Goal: Task Accomplishment & Management: Manage account settings

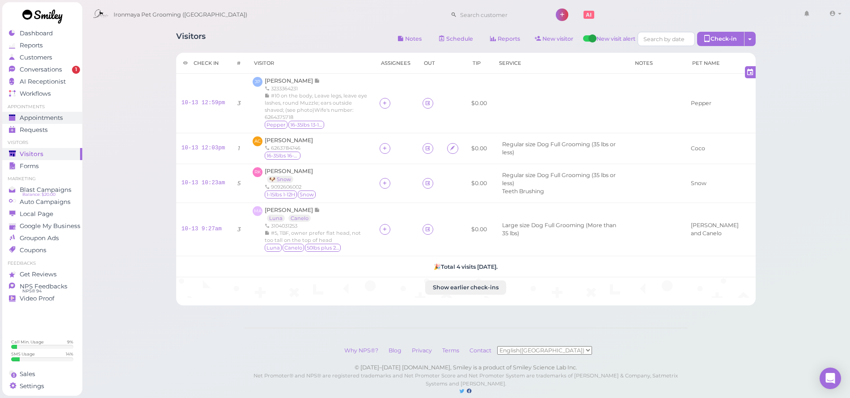
click at [55, 114] on span "Appointments" at bounding box center [41, 118] width 43 height 8
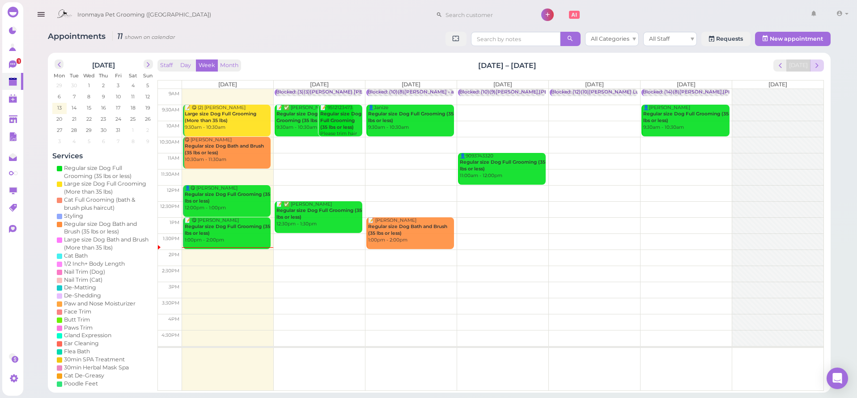
click at [820, 64] on span "next" at bounding box center [817, 65] width 8 height 8
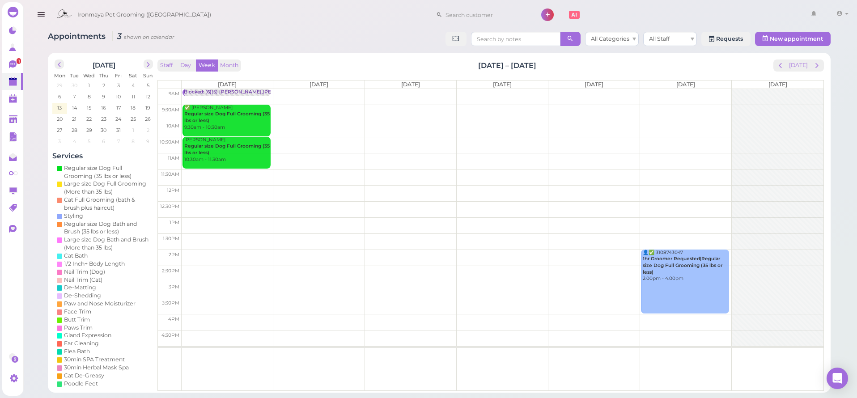
click at [212, 187] on td at bounding box center [503, 193] width 642 height 16
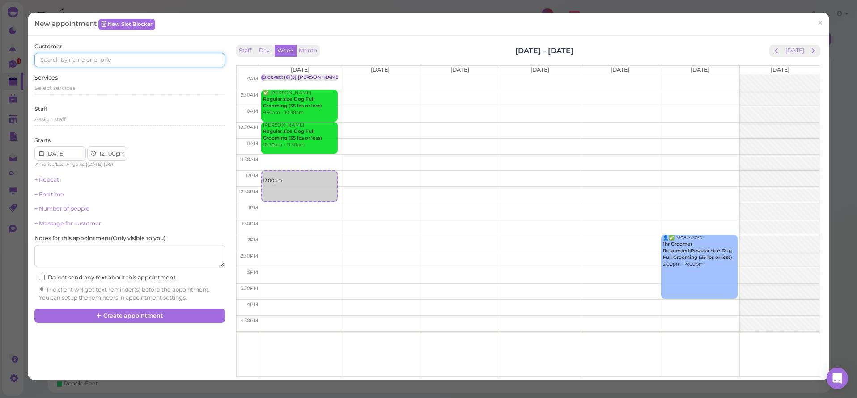
click at [76, 61] on input at bounding box center [129, 60] width 190 height 14
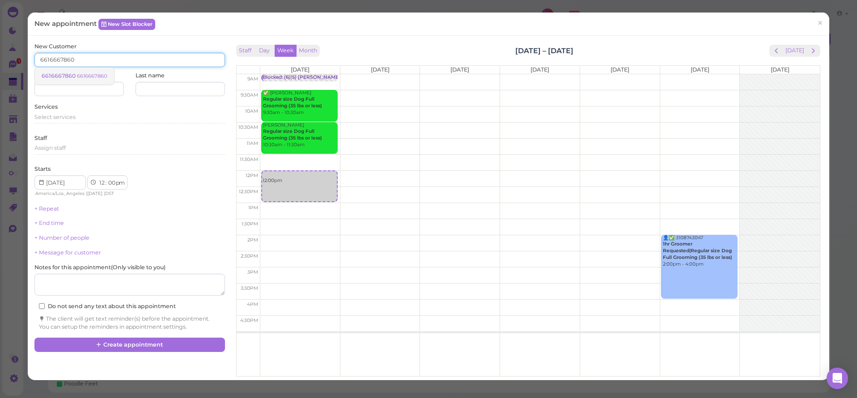
type input "6616667860"
click at [76, 71] on link "6616667860 6616667860" at bounding box center [74, 76] width 79 height 17
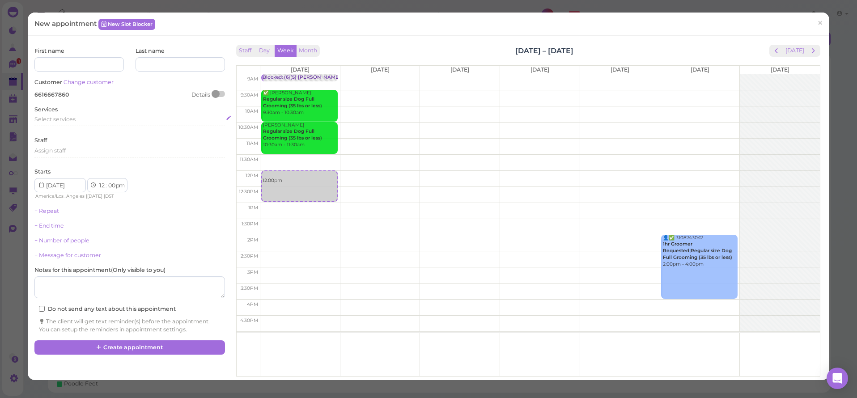
click at [55, 118] on span "Select services" at bounding box center [54, 119] width 41 height 7
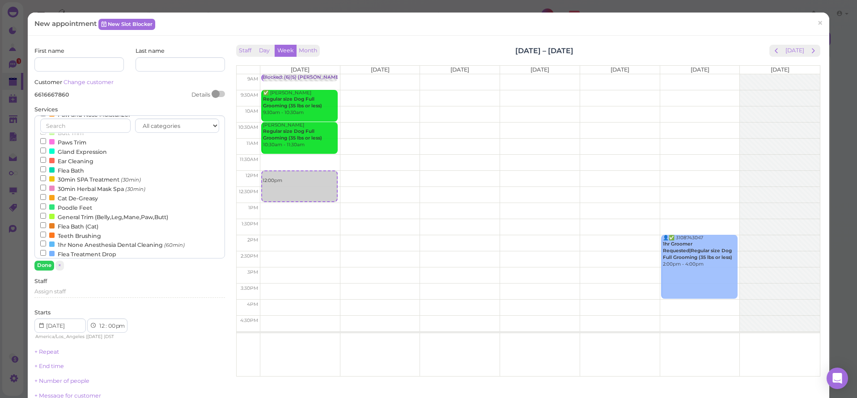
scroll to position [176, 0]
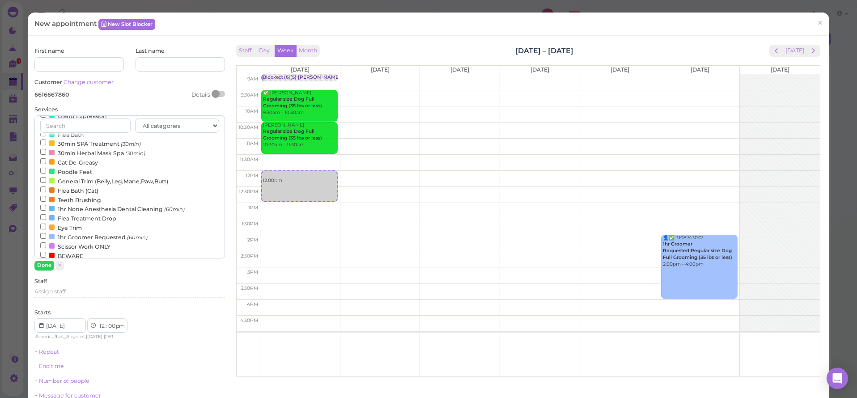
click at [78, 242] on label "1hr Groomer Requested (60min)" at bounding box center [93, 236] width 107 height 9
click at [46, 239] on input "1hr Groomer Requested (60min)" at bounding box center [43, 236] width 6 height 6
click at [42, 267] on button "Done" at bounding box center [44, 265] width 20 height 9
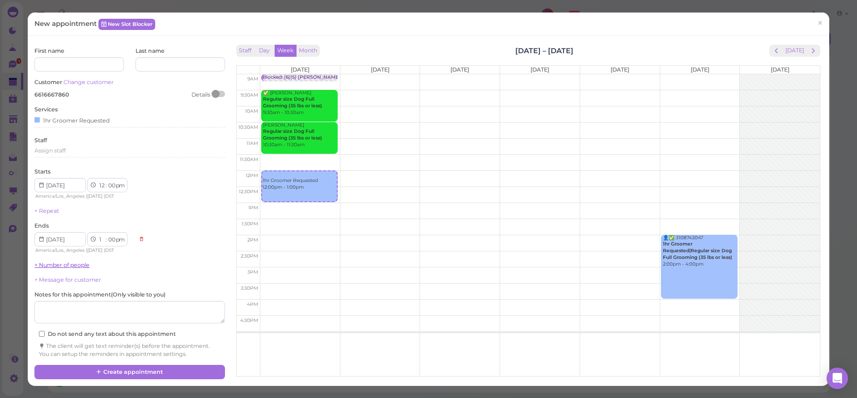
click at [48, 262] on link "+ Number of people" at bounding box center [61, 265] width 55 height 7
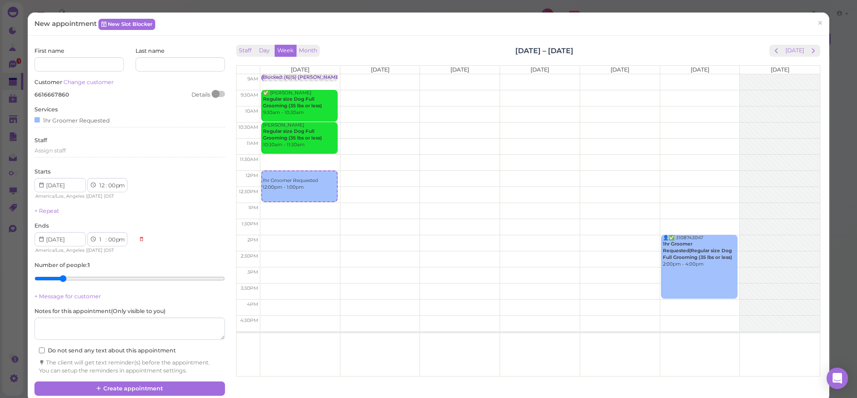
type input "2"
click at [58, 276] on input "range" at bounding box center [129, 278] width 190 height 14
click at [105, 382] on button "Create appointment" at bounding box center [129, 389] width 190 height 14
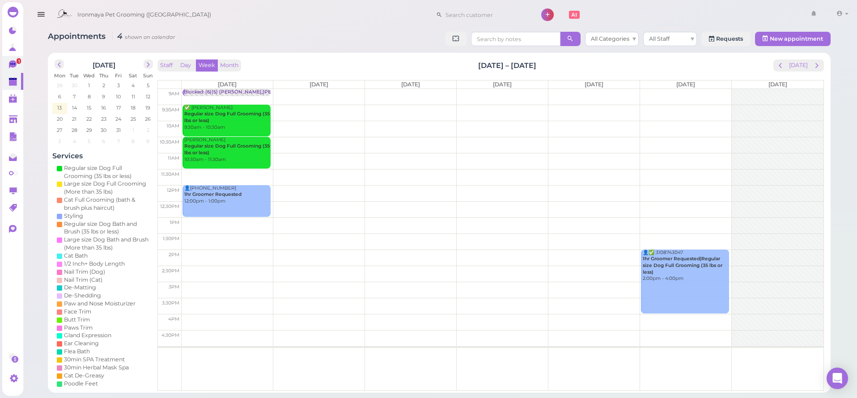
click at [20, 65] on link "1" at bounding box center [12, 64] width 21 height 17
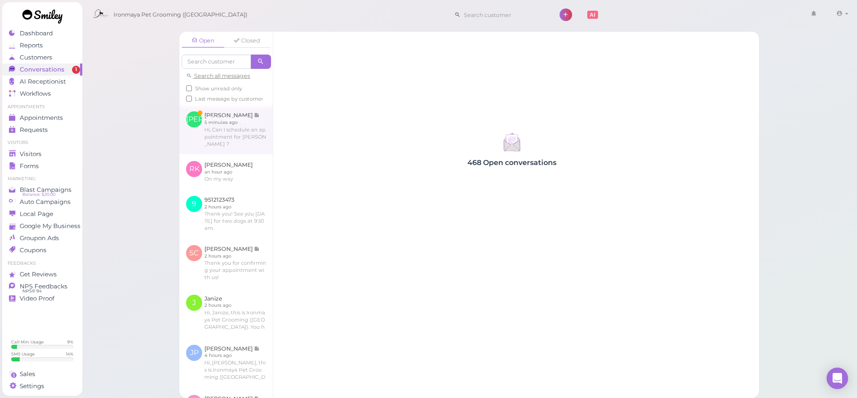
click at [231, 151] on link at bounding box center [225, 129] width 93 height 49
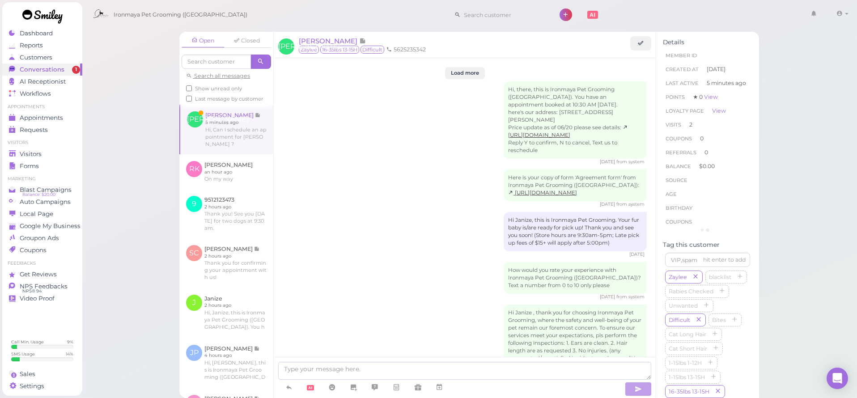
scroll to position [1141, 0]
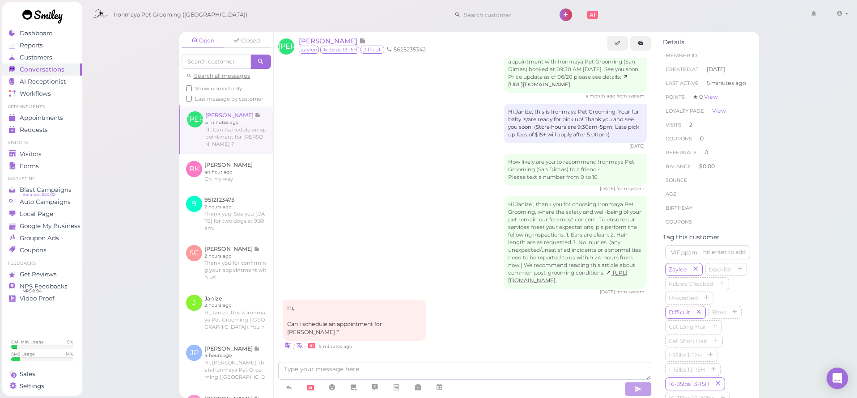
click at [336, 366] on textarea at bounding box center [464, 371] width 373 height 18
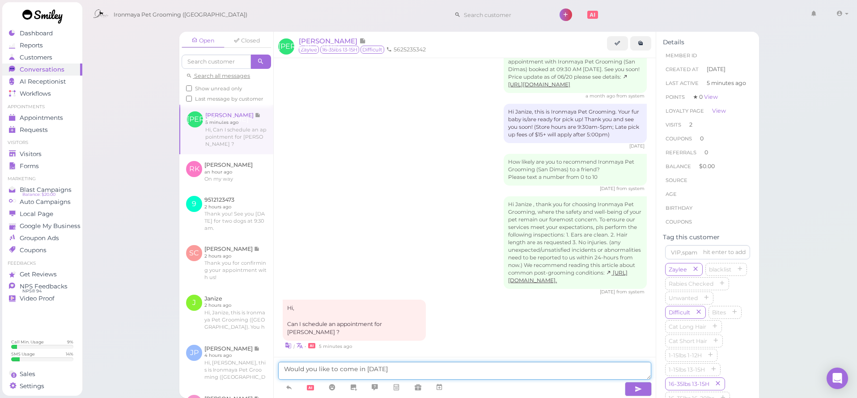
type textarea "Would you like to come in [DATE]?"
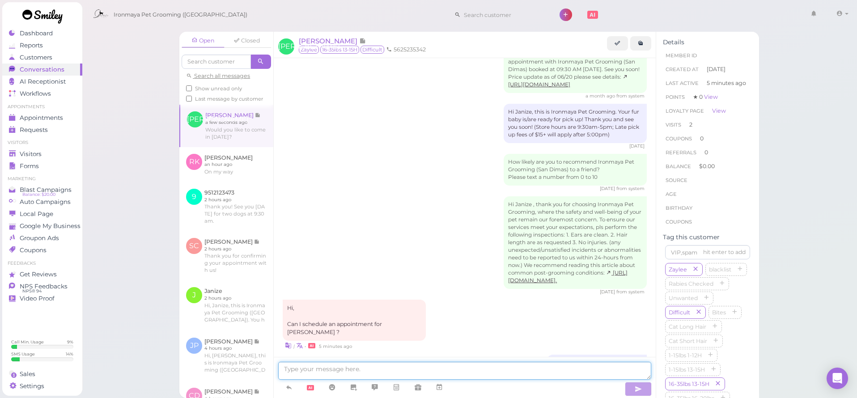
scroll to position [1162, 0]
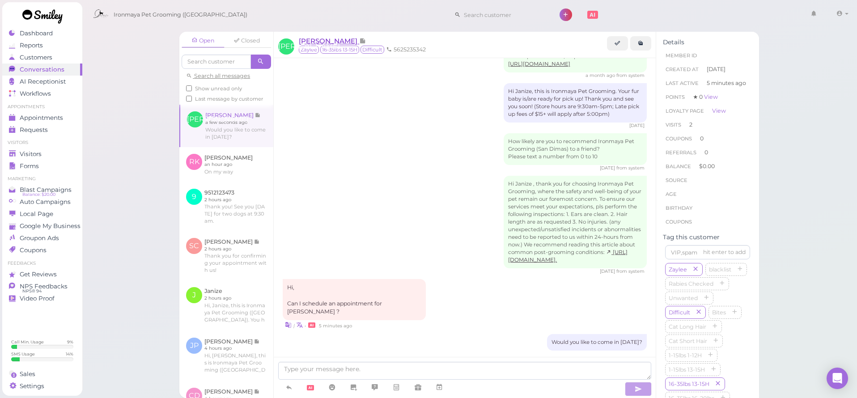
click at [323, 38] on span "[PERSON_NAME]" at bounding box center [329, 41] width 60 height 8
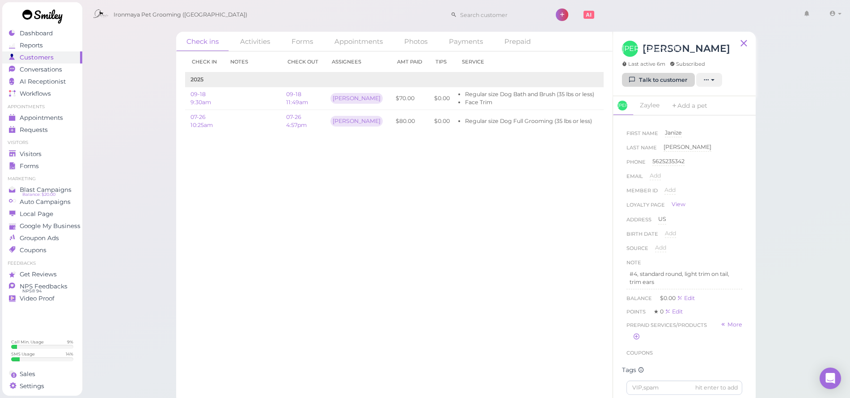
click at [655, 86] on link "Talk to customer" at bounding box center [658, 80] width 73 height 14
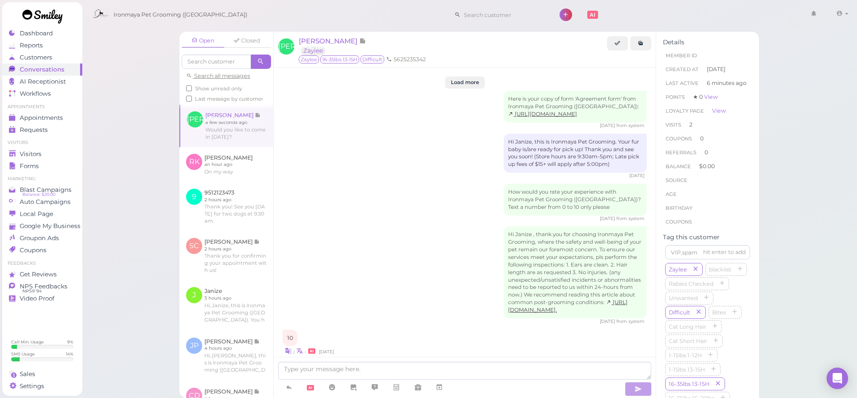
scroll to position [1084, 0]
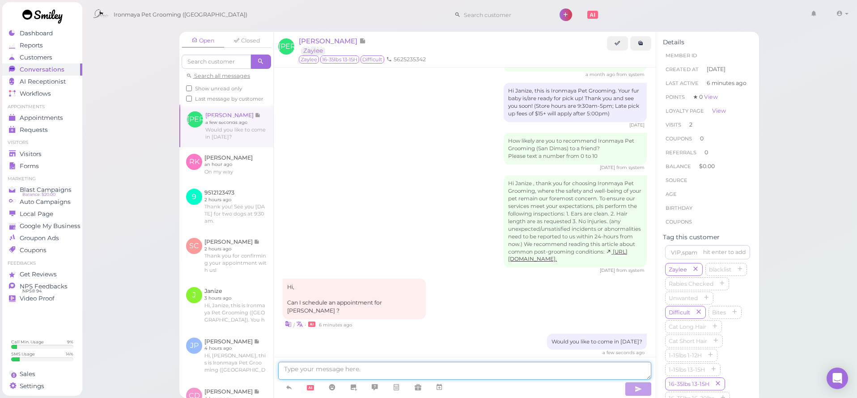
click at [351, 370] on textarea at bounding box center [464, 371] width 373 height 18
type textarea "Or [DATE]?"
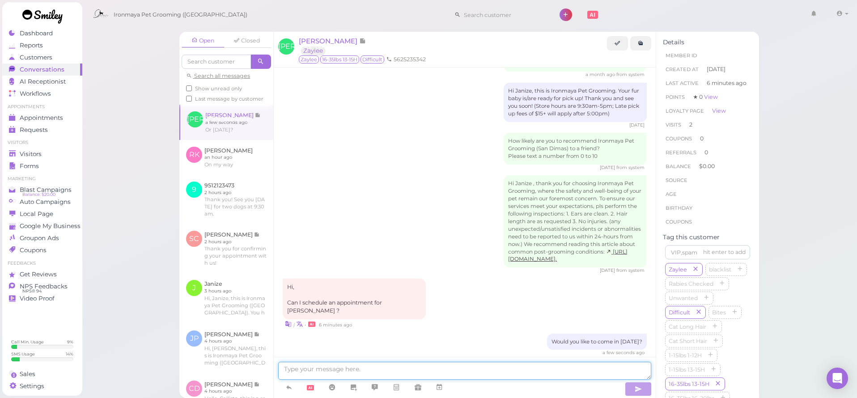
scroll to position [1105, 0]
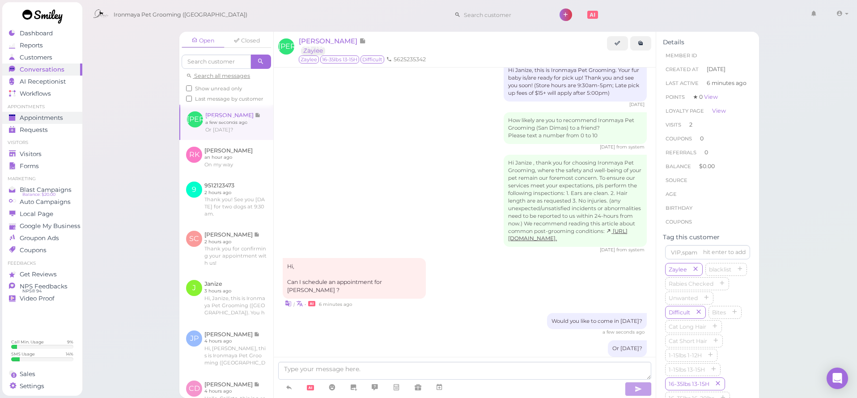
click at [55, 123] on link "Appointments" at bounding box center [42, 118] width 80 height 12
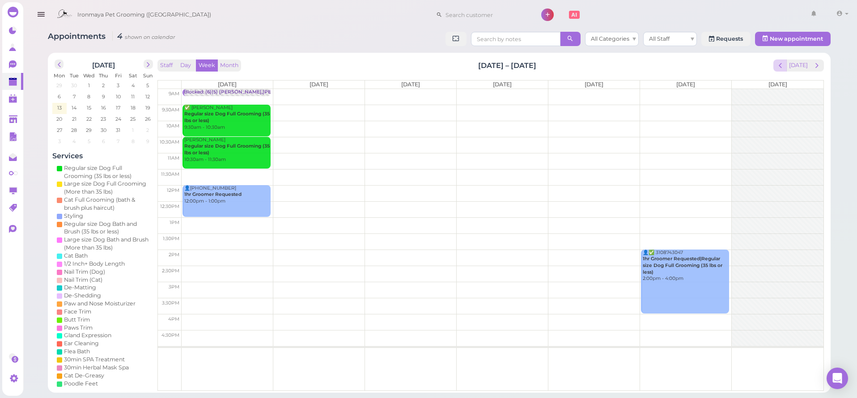
click at [781, 61] on span "prev" at bounding box center [780, 65] width 8 height 8
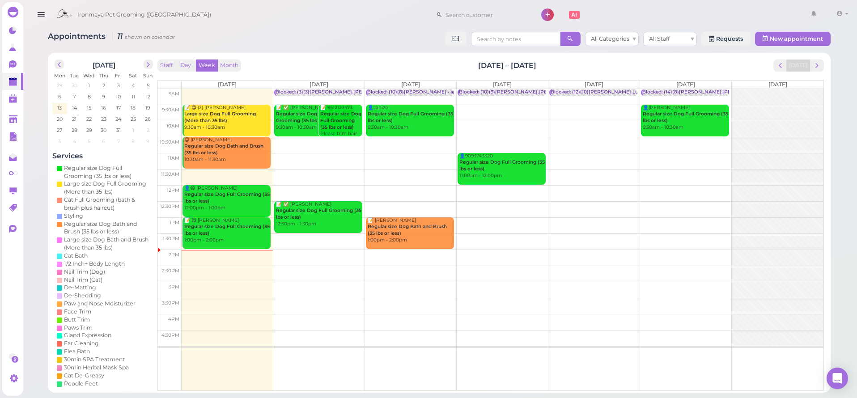
drag, startPoint x: 305, startPoint y: 118, endPoint x: 302, endPoint y: 127, distance: 9.9
click at [303, 142] on div "9am 9:30am 10am 10:30am 11am 11:30am 12pm 12:30pm 1pm 1:30pm 2pm 2:30pm 3pm 3:3…" at bounding box center [491, 240] width 666 height 302
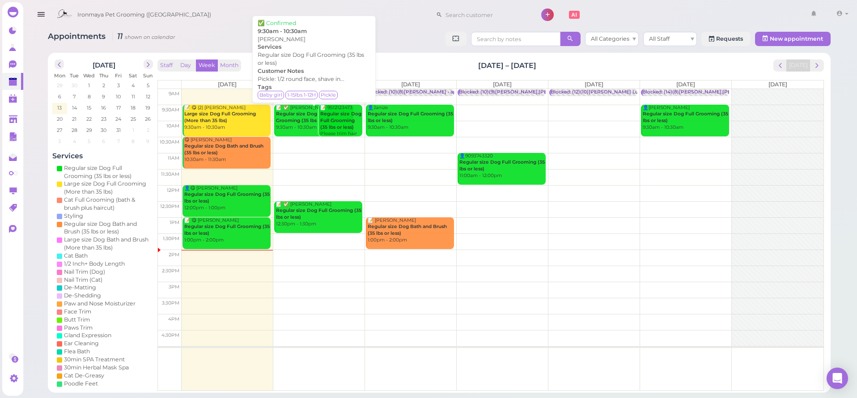
click at [291, 121] on b "Regular size Dog Full Grooming (35 lbs or less)" at bounding box center [305, 117] width 59 height 13
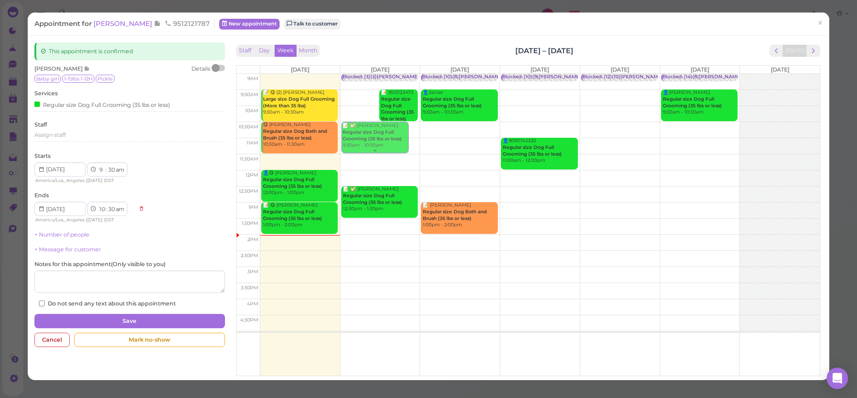
drag, startPoint x: 366, startPoint y: 107, endPoint x: 366, endPoint y: 136, distance: 29.1
click at [366, 74] on div "📝 ✅ [PERSON_NAME] Regular size Dog Full Grooming (35 lbs or less) 9:30am - 10:3…" at bounding box center [380, 74] width 80 height 0
select select "10"
select select "11"
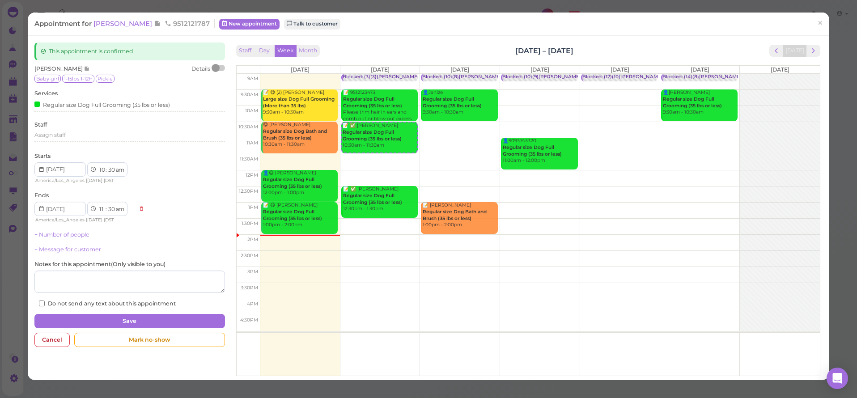
click at [386, 106] on b "Regular size Dog Full Grooming (35 lbs or less)" at bounding box center [372, 102] width 59 height 13
click at [98, 318] on button "Save" at bounding box center [129, 321] width 190 height 14
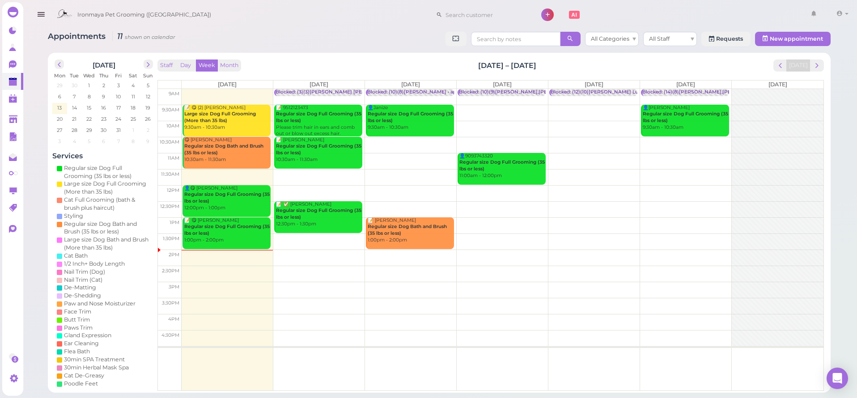
click at [324, 116] on div "📝 9512123473 Regular size Dog Full Grooming (35 lbs or less) Please trim hair i…" at bounding box center [319, 124] width 87 height 39
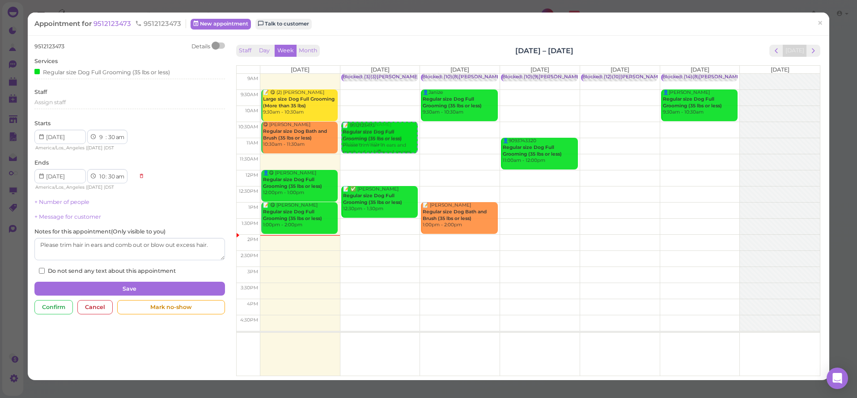
drag, startPoint x: 373, startPoint y: 108, endPoint x: 372, endPoint y: 140, distance: 32.2
click at [373, 74] on div "📝 9512123473 Regular size Dog Full Grooming (35 lbs or less) Please trim hair i…" at bounding box center [380, 74] width 80 height 0
select select "10"
select select "11"
click at [199, 282] on button "Save" at bounding box center [129, 289] width 190 height 14
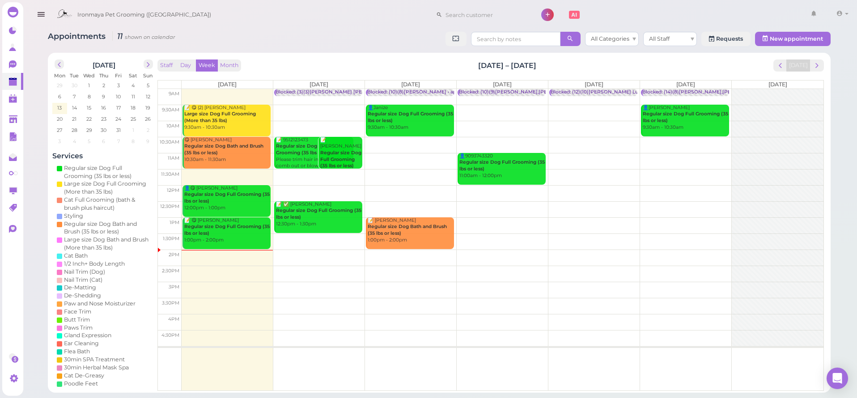
click at [308, 210] on b "Regular size Dog Full Grooming (35 lbs or less)" at bounding box center [318, 214] width 85 height 13
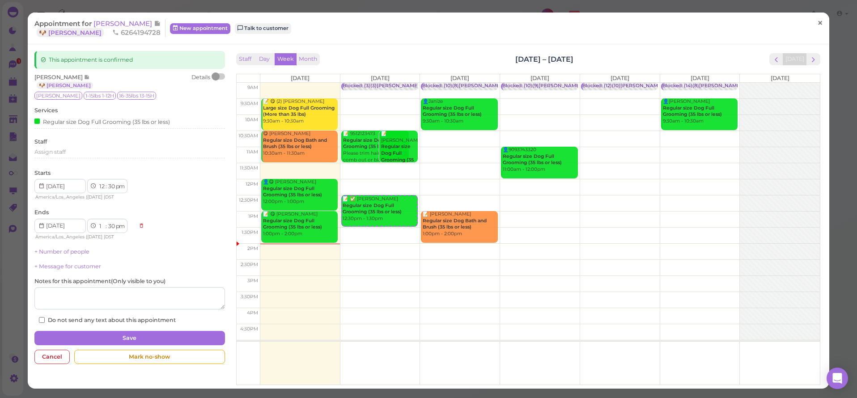
click at [817, 22] on span "×" at bounding box center [820, 23] width 6 height 13
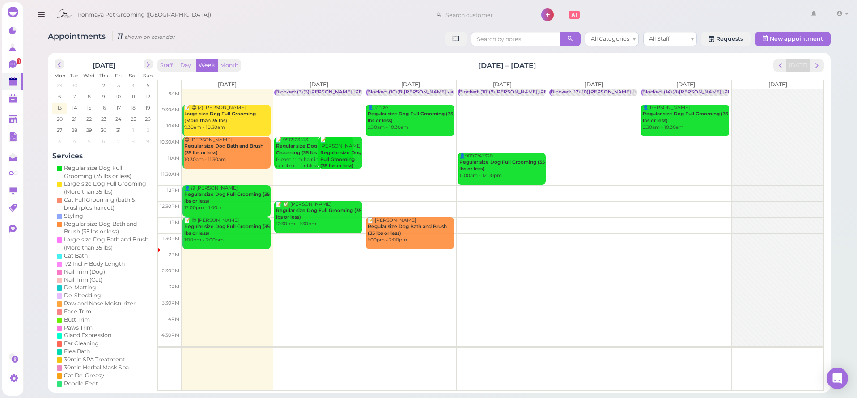
click at [47, 15] on button "button" at bounding box center [41, 14] width 23 height 25
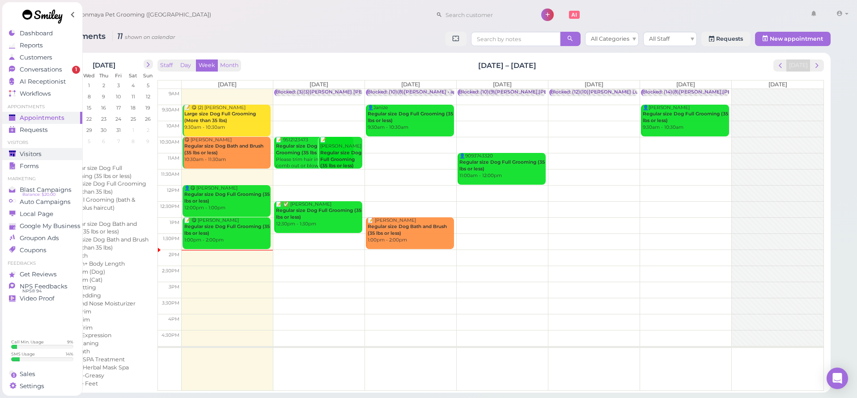
click at [37, 152] on span "Visitors" at bounding box center [31, 154] width 22 height 8
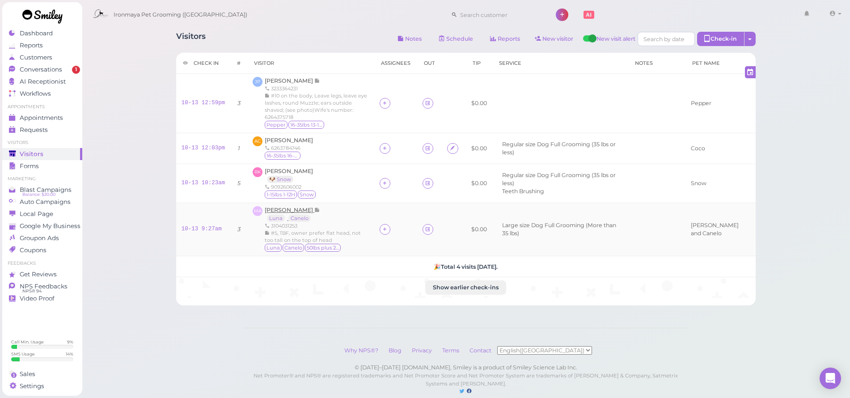
click at [284, 207] on span "[PERSON_NAME]" at bounding box center [290, 210] width 50 height 7
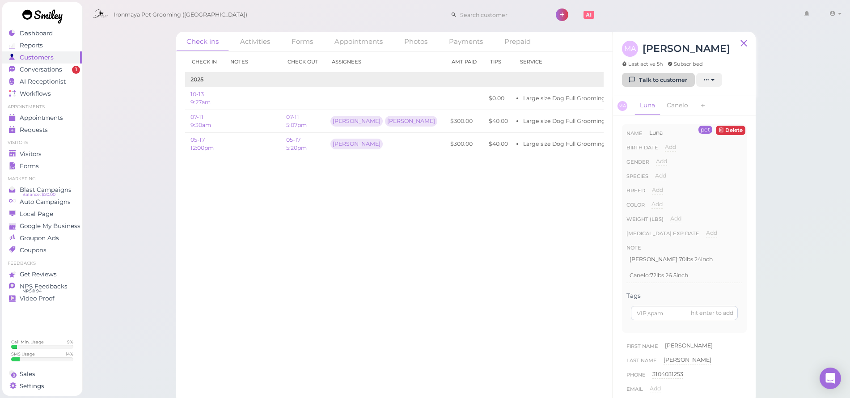
click at [662, 80] on link "Talk to customer" at bounding box center [658, 80] width 73 height 14
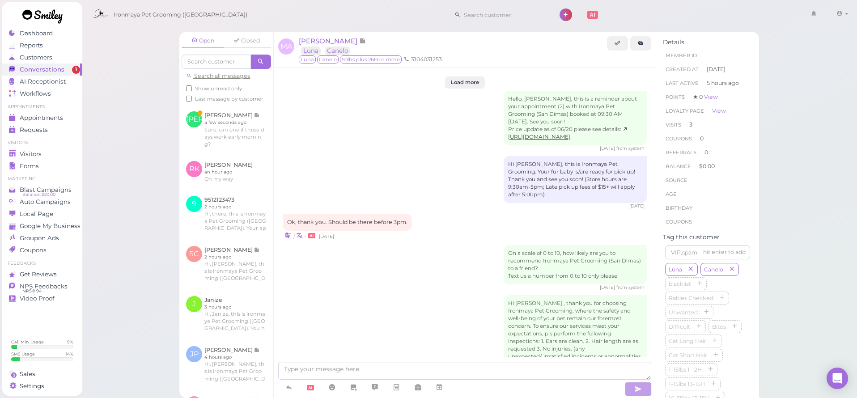
scroll to position [1036, 0]
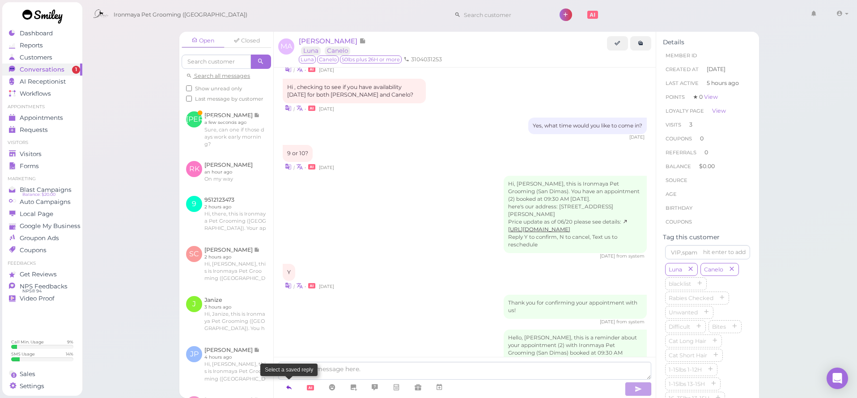
click at [289, 390] on icon at bounding box center [288, 387] width 7 height 9
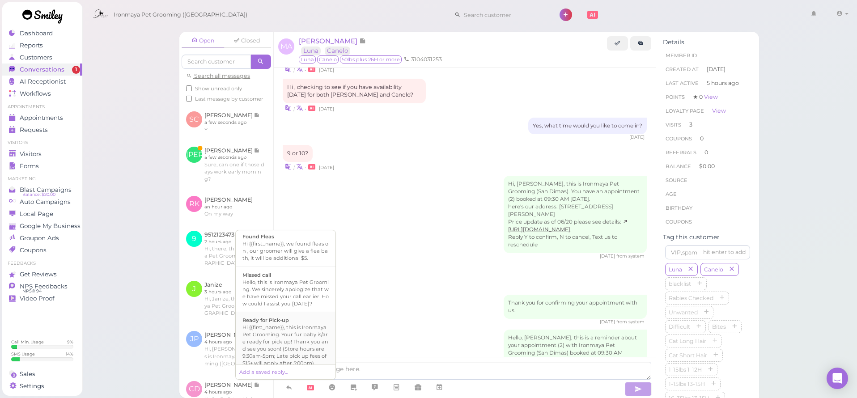
scroll to position [192, 0]
click at [294, 335] on li "Ready for Pick-up Hi {{first_name}}, this is Ironmaya Pet Grooming. Your fur ba…" at bounding box center [286, 340] width 100 height 60
type textarea "Hi {{first_name}}, this is Ironmaya Pet Grooming. Your fur baby is/are ready fo…"
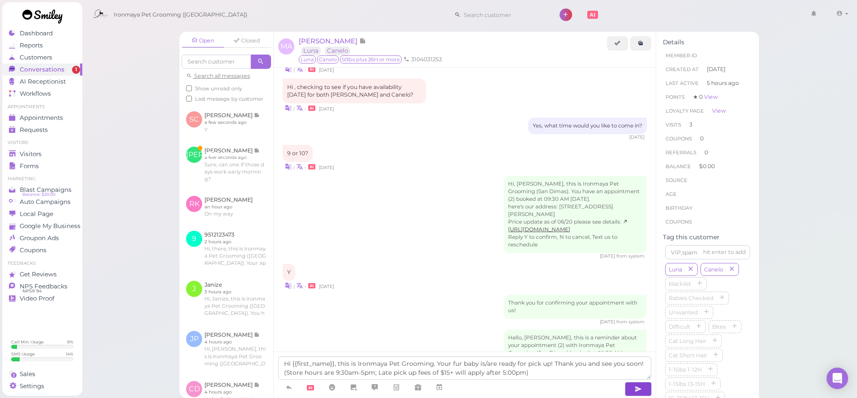
click at [635, 386] on icon "button" at bounding box center [638, 389] width 7 height 9
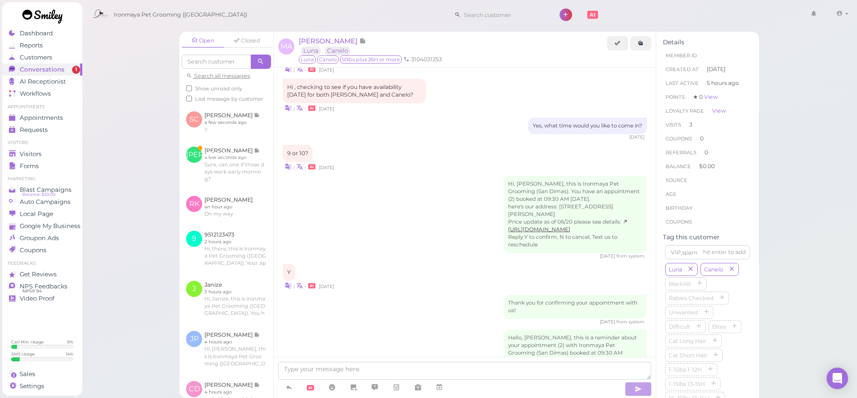
scroll to position [1078, 0]
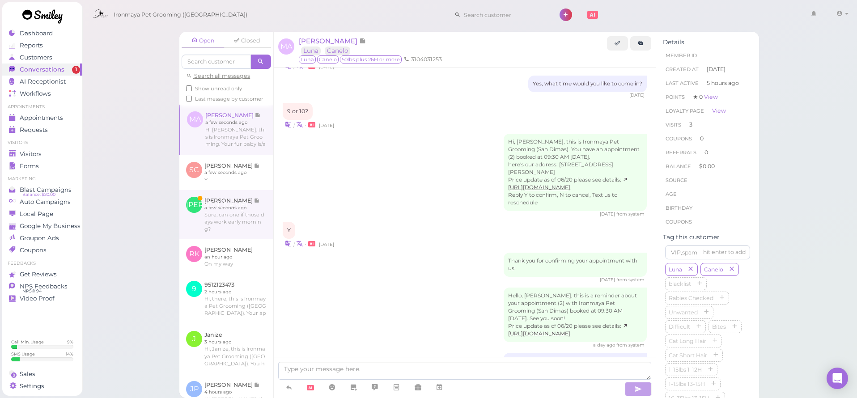
click at [227, 211] on link at bounding box center [226, 214] width 94 height 49
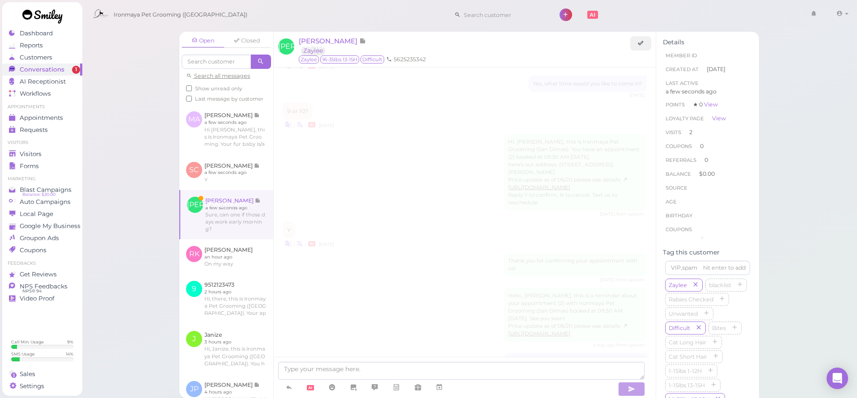
scroll to position [1045, 0]
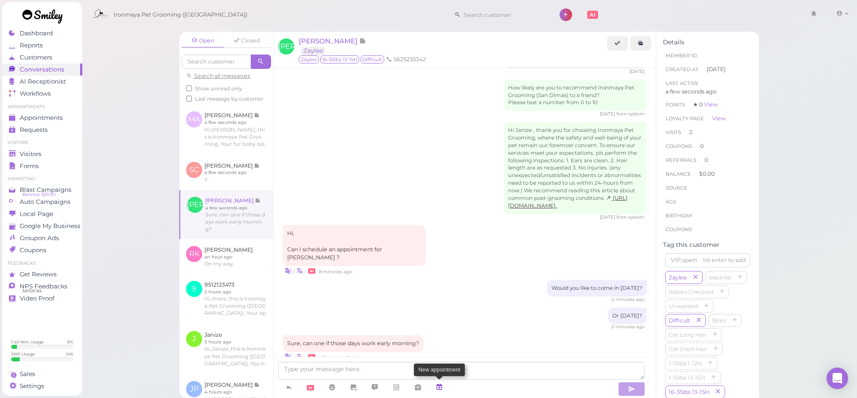
click at [441, 390] on icon at bounding box center [439, 387] width 7 height 9
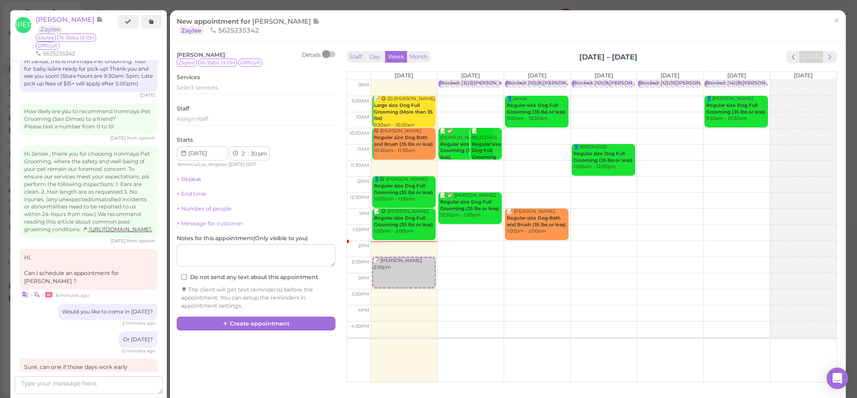
click at [565, 96] on td at bounding box center [604, 104] width 466 height 16
type input "[DATE]"
select select "9"
select select "am"
click at [834, 19] on span "×" at bounding box center [837, 20] width 6 height 13
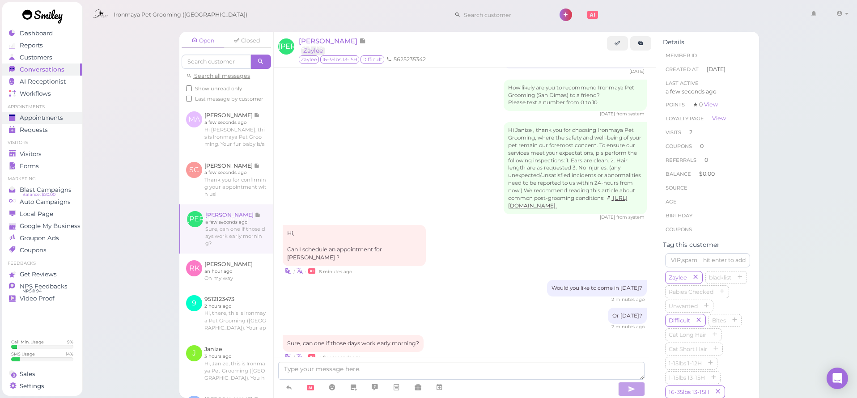
click at [31, 114] on span "Appointments" at bounding box center [41, 118] width 43 height 8
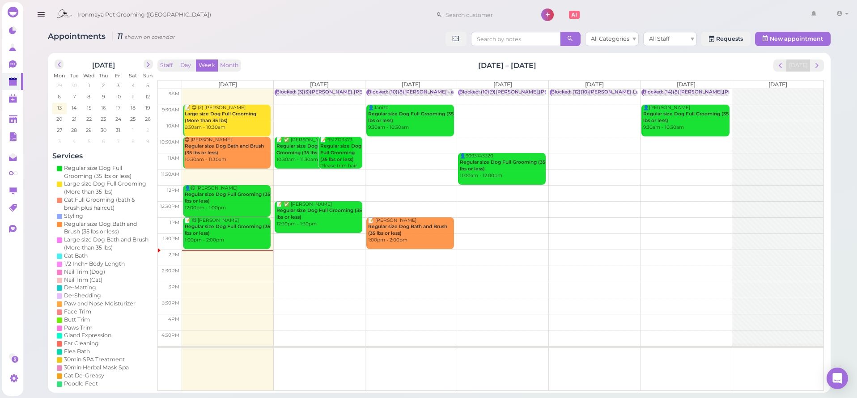
click at [430, 118] on div "👤Janize Regular size Dog Full Grooming (35 lbs or less) 9:30am - 10:30am" at bounding box center [410, 118] width 87 height 26
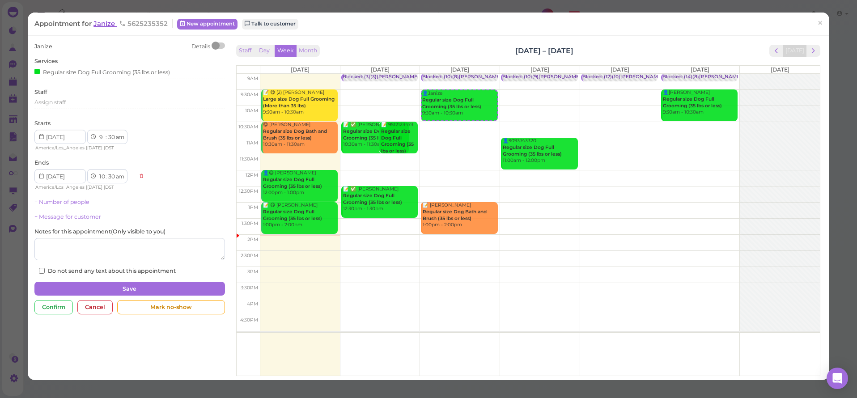
click at [107, 24] on span "Janize" at bounding box center [104, 23] width 23 height 8
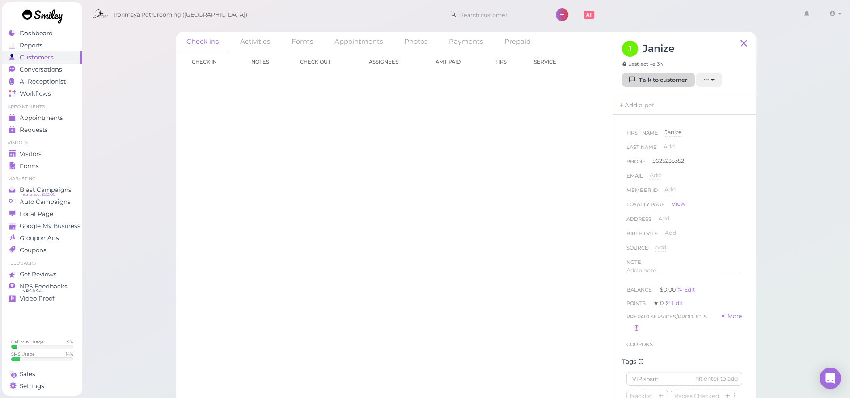
click at [628, 81] on link "Talk to customer" at bounding box center [658, 80] width 73 height 14
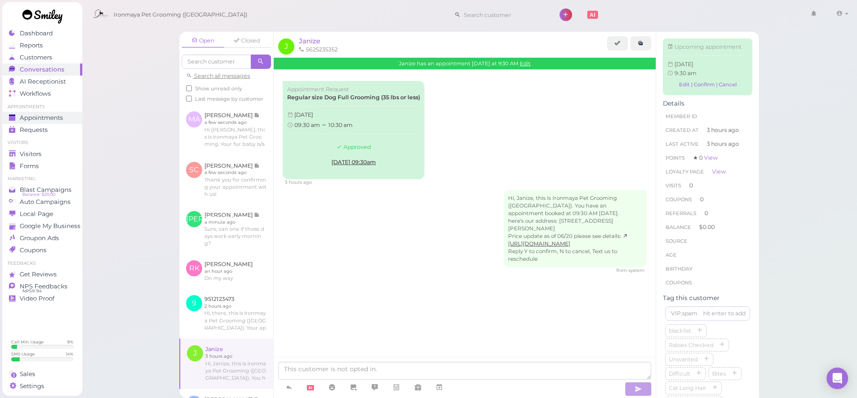
click at [57, 116] on span "Appointments" at bounding box center [41, 118] width 43 height 8
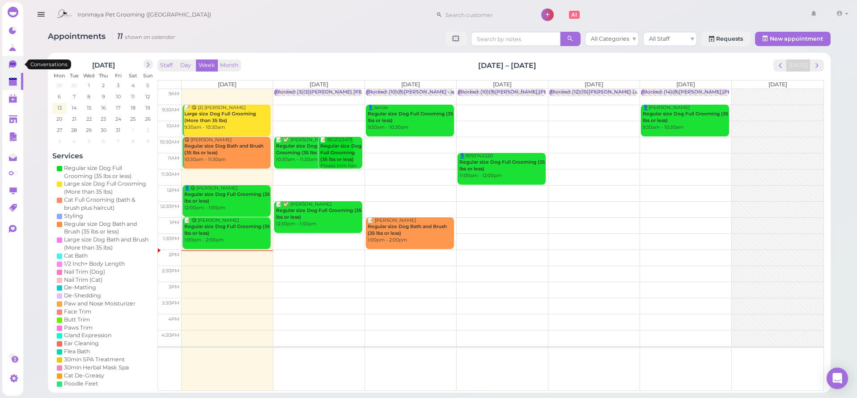
click at [13, 64] on icon at bounding box center [12, 63] width 5 height 1
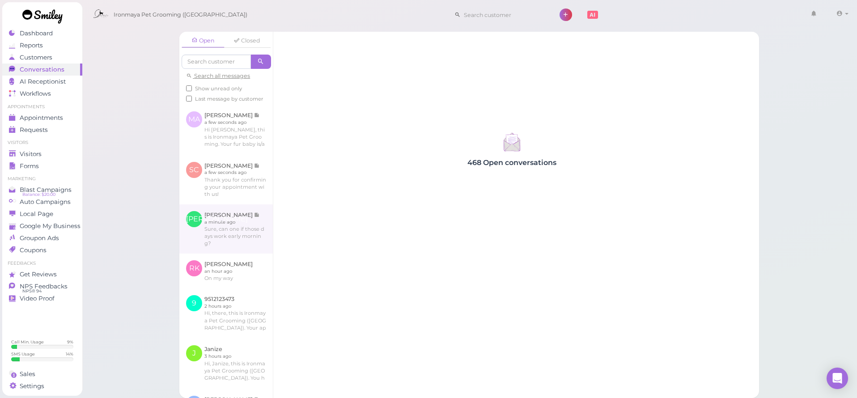
click at [237, 227] on link at bounding box center [225, 228] width 93 height 49
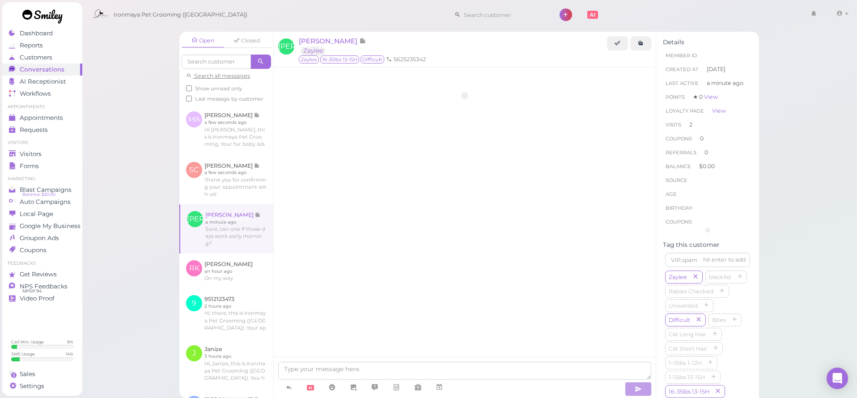
scroll to position [1045, 0]
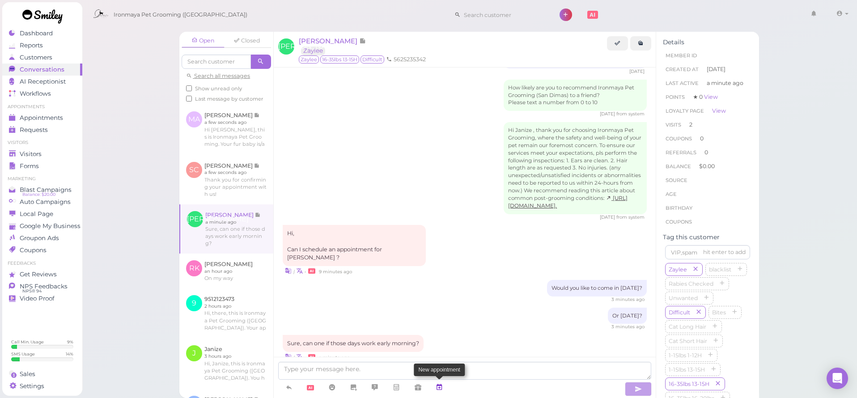
click at [437, 387] on icon at bounding box center [439, 387] width 7 height 9
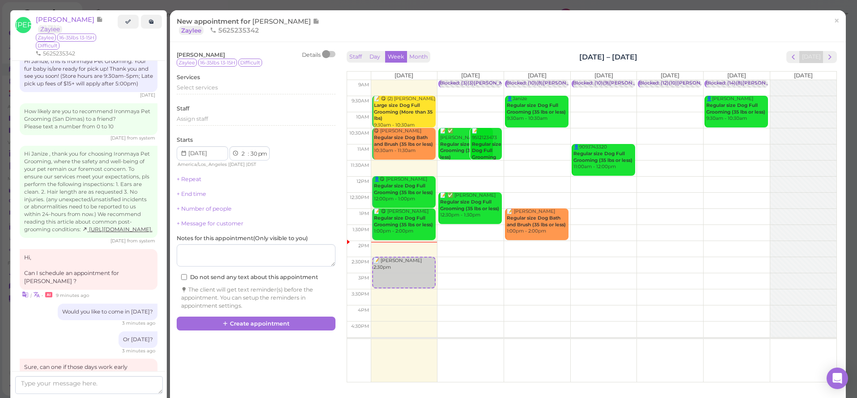
click at [567, 96] on td at bounding box center [604, 104] width 466 height 16
type input "[DATE]"
select select "9"
select select "am"
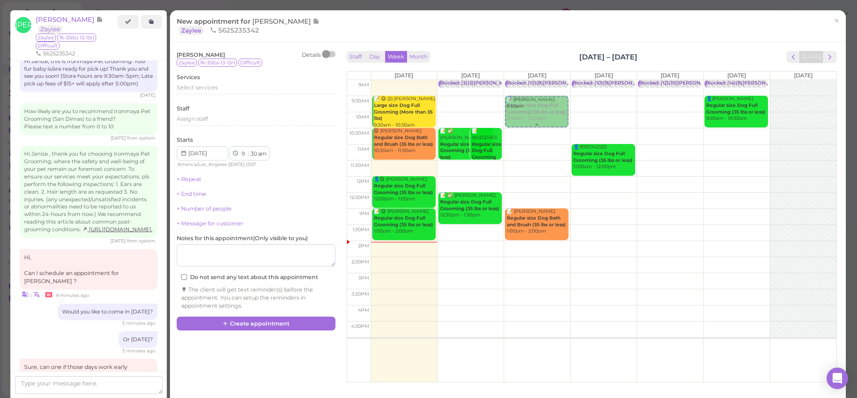
drag, startPoint x: 591, startPoint y: 107, endPoint x: 549, endPoint y: 114, distance: 43.0
click at [549, 80] on tr "📝 😋 (2) [PERSON_NAME] Large size Dog Full Grooming (More than 35 lbs) 9:30am - …" at bounding box center [591, 80] width 489 height 0
type input "[DATE]"
drag, startPoint x: 201, startPoint y: 94, endPoint x: 203, endPoint y: 89, distance: 6.0
click at [201, 94] on div "Select services" at bounding box center [256, 91] width 159 height 14
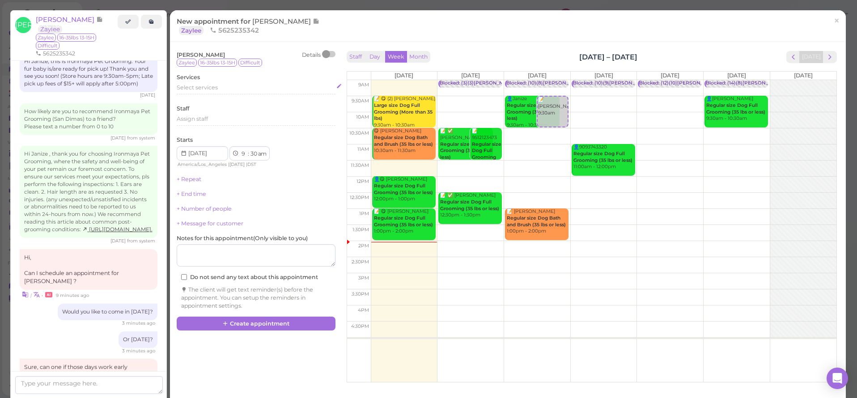
click at [203, 88] on span "Select services" at bounding box center [197, 87] width 41 height 7
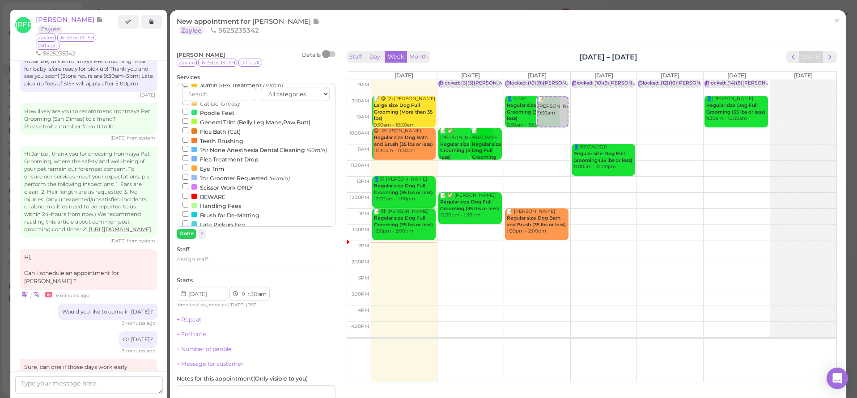
scroll to position [74, 0]
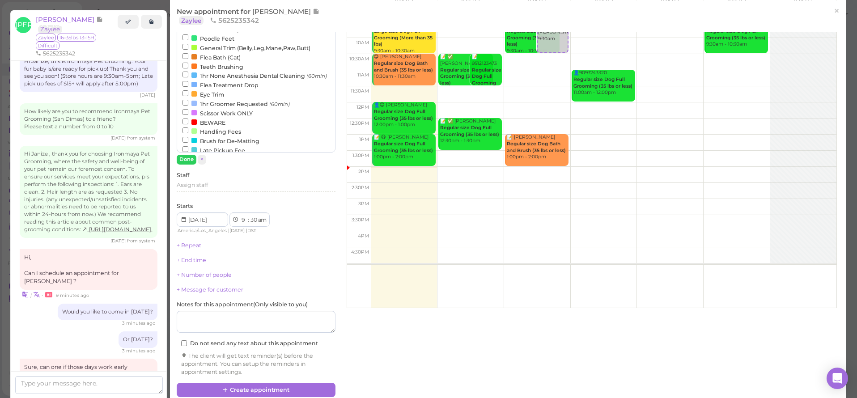
click at [208, 118] on label "BEWARE" at bounding box center [203, 122] width 43 height 9
click at [188, 119] on input "BEWARE" at bounding box center [185, 122] width 6 height 6
click at [181, 158] on button "Done" at bounding box center [187, 159] width 20 height 9
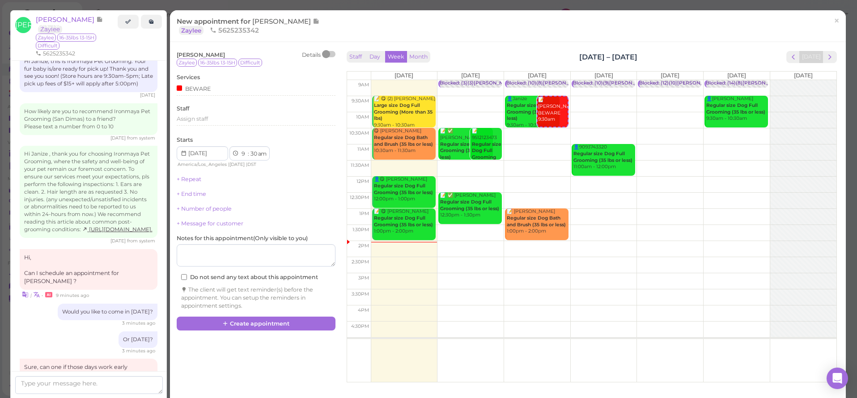
scroll to position [0, 0]
click at [271, 321] on button "Create appointment" at bounding box center [256, 324] width 159 height 14
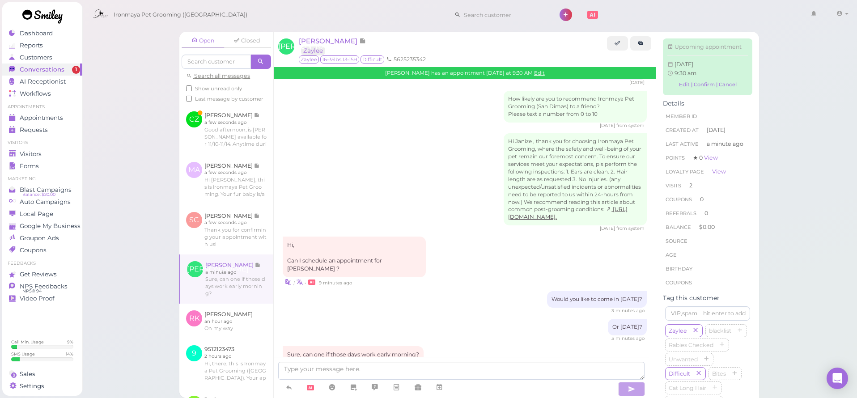
scroll to position [1133, 0]
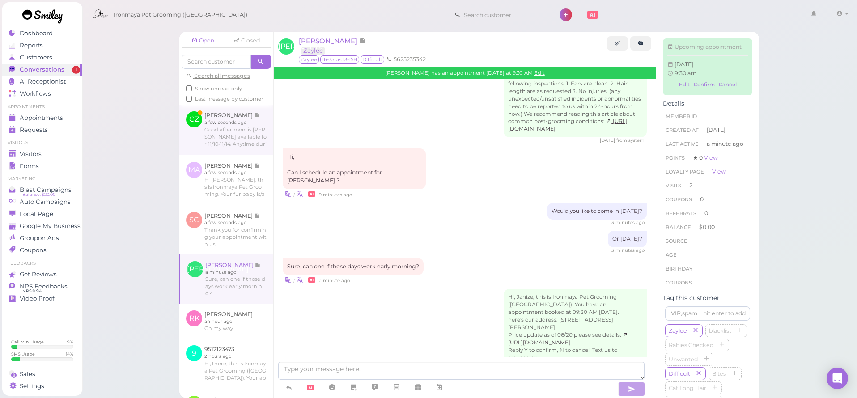
click at [240, 148] on link at bounding box center [226, 130] width 94 height 50
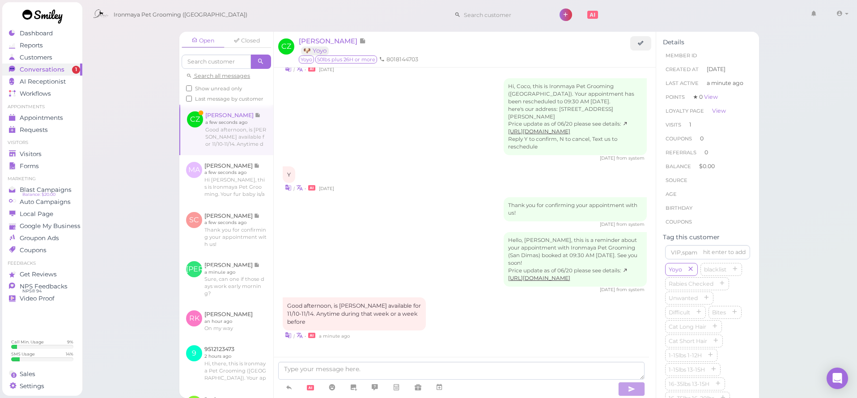
scroll to position [758, 0]
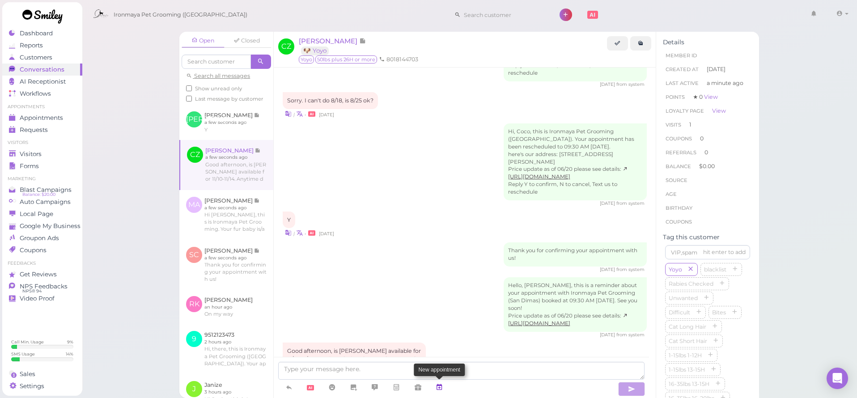
click at [442, 386] on icon at bounding box center [439, 387] width 7 height 9
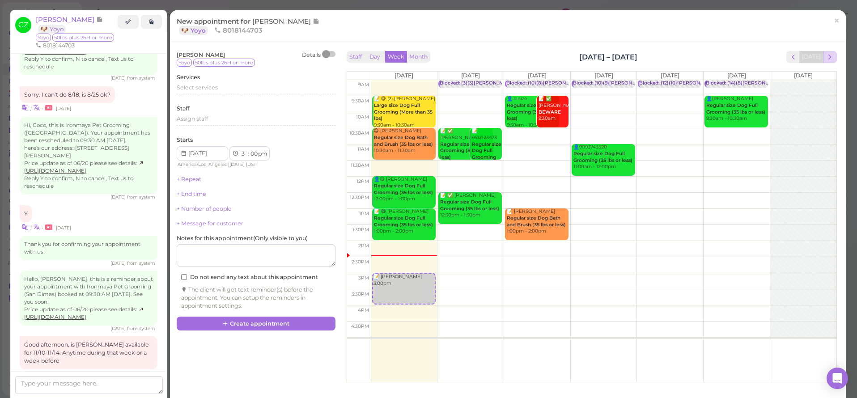
click at [826, 59] on span "next" at bounding box center [830, 57] width 8 height 8
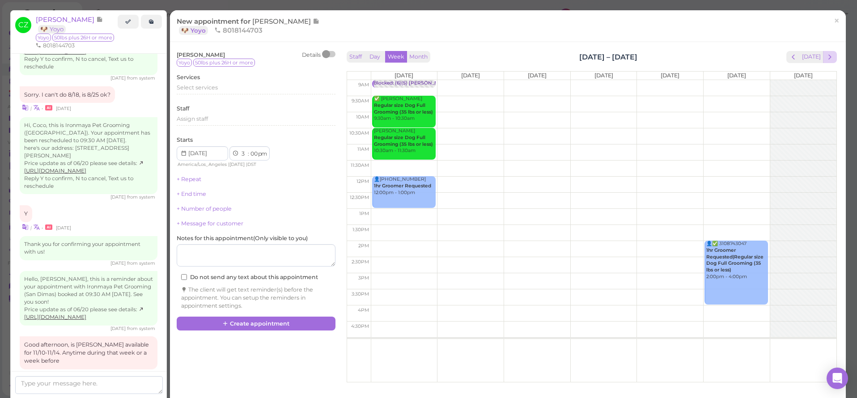
click at [826, 59] on span "next" at bounding box center [830, 57] width 8 height 8
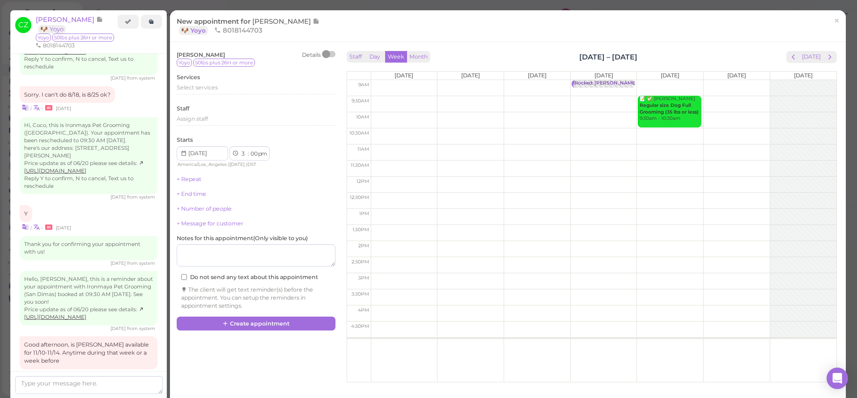
click at [826, 59] on span "next" at bounding box center [830, 57] width 8 height 8
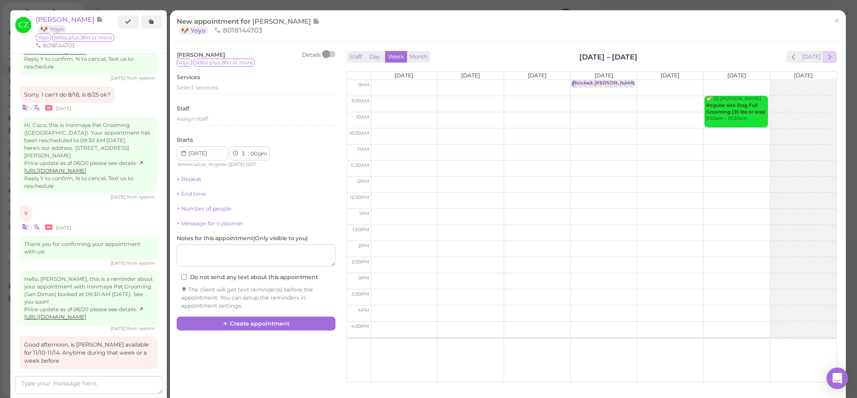
click at [826, 58] on span "next" at bounding box center [830, 57] width 8 height 8
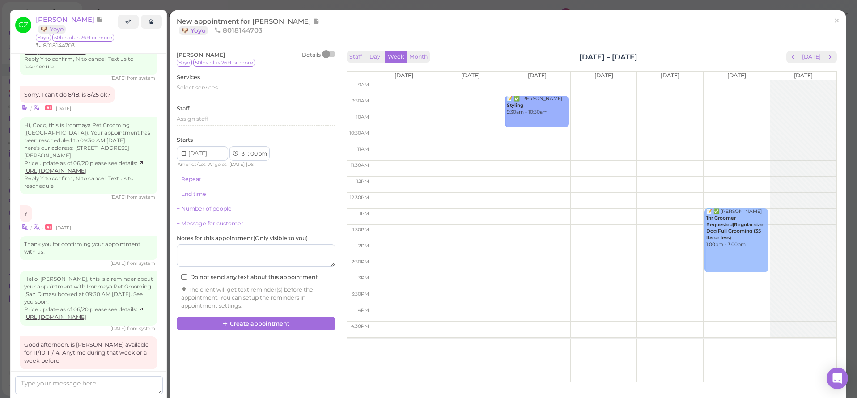
click at [682, 98] on td at bounding box center [604, 104] width 466 height 16
type input "[DATE]"
select select "9"
select select "30"
select select "am"
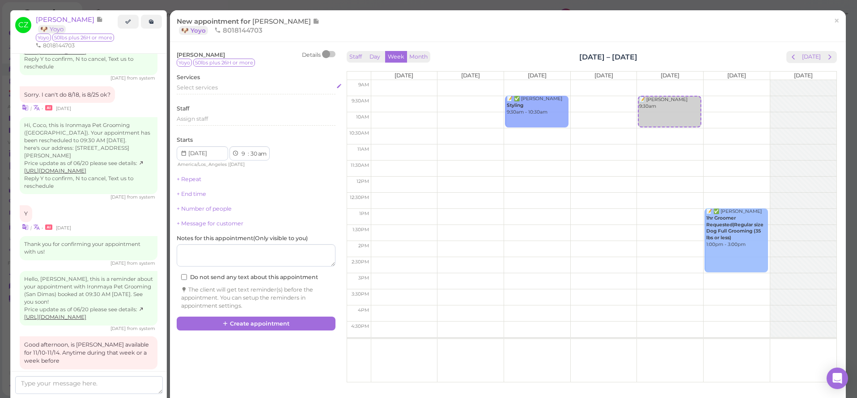
click at [228, 91] on div "Select services" at bounding box center [256, 89] width 159 height 11
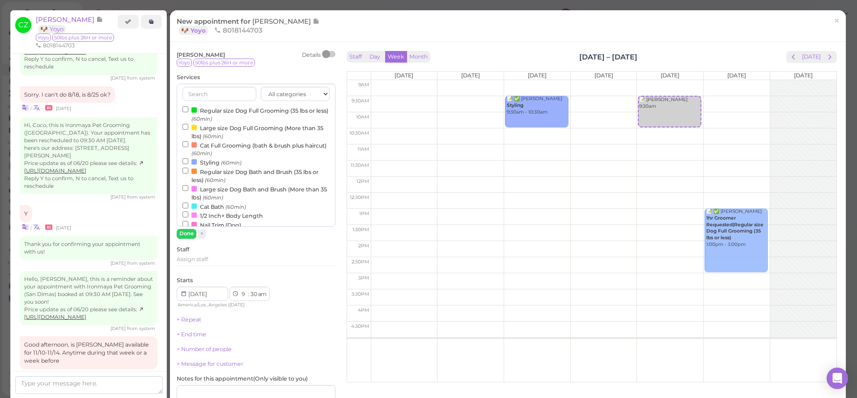
click at [208, 161] on label "Styling (60min)" at bounding box center [211, 161] width 59 height 9
click at [188, 161] on input "Styling (60min)" at bounding box center [185, 161] width 6 height 6
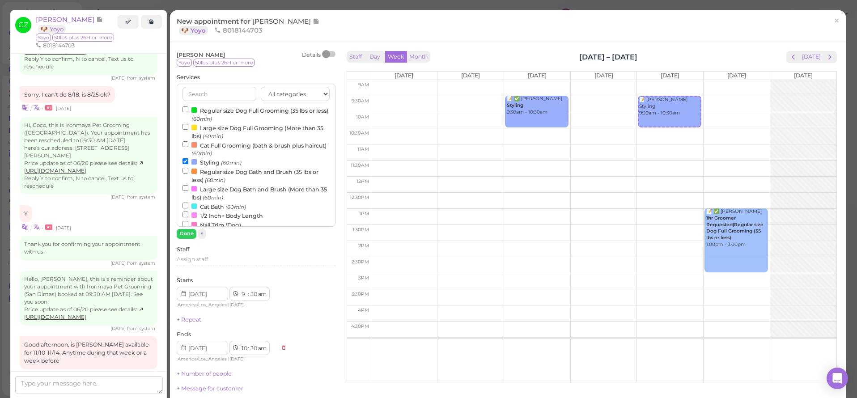
click at [207, 126] on label "Large size Dog Full Grooming (More than 35 lbs) (60min)" at bounding box center [255, 131] width 147 height 17
click at [188, 126] on input "Large size Dog Full Grooming (More than 35 lbs) (60min)" at bounding box center [185, 127] width 6 height 6
select select "11"
click at [183, 233] on button "Done" at bounding box center [187, 233] width 20 height 9
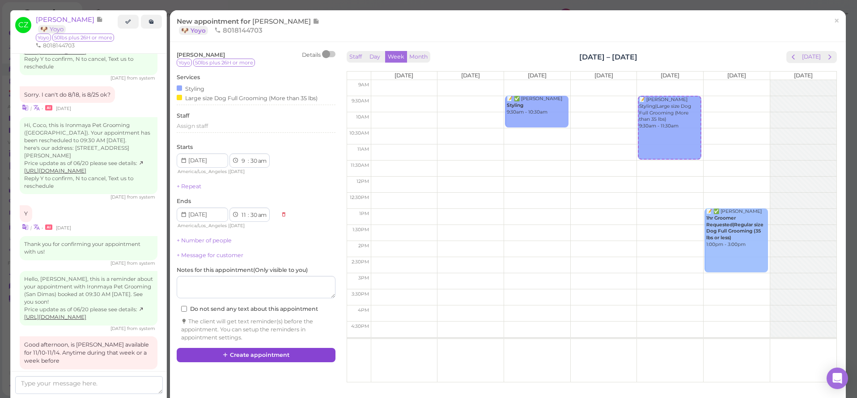
click at [242, 348] on button "Create appointment" at bounding box center [256, 355] width 159 height 14
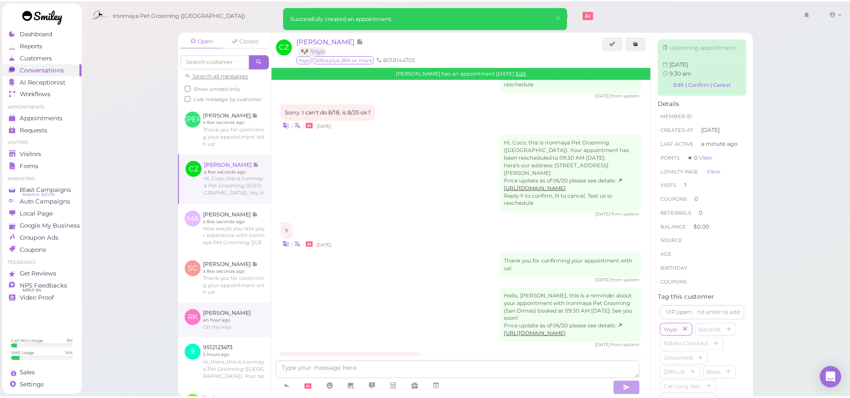
scroll to position [846, 0]
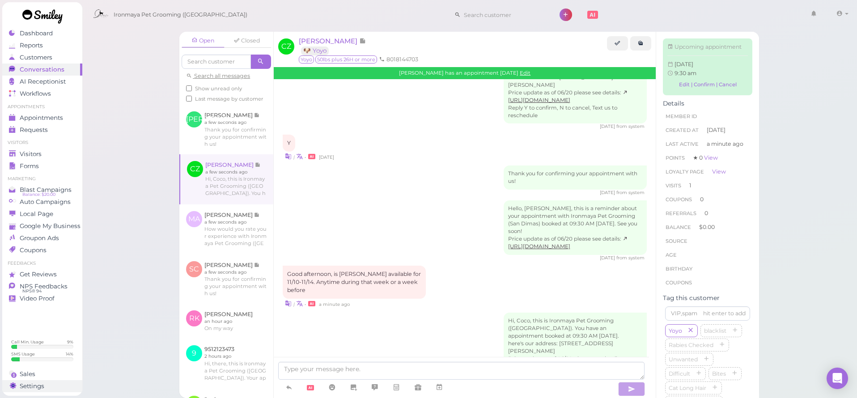
click at [40, 384] on span "Settings" at bounding box center [32, 386] width 25 height 8
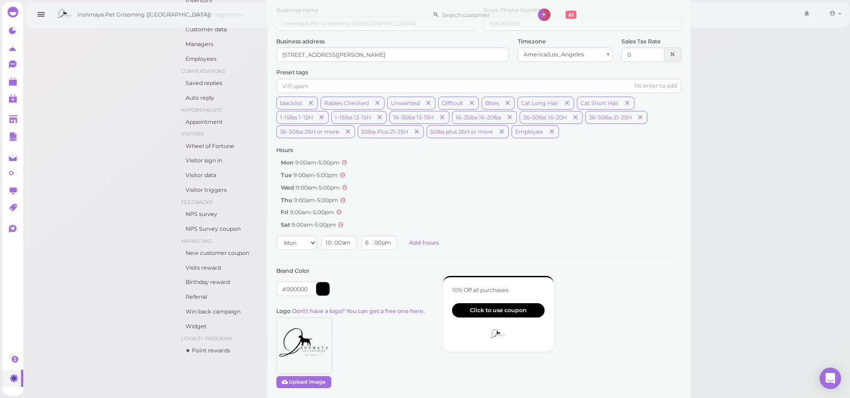
scroll to position [55, 0]
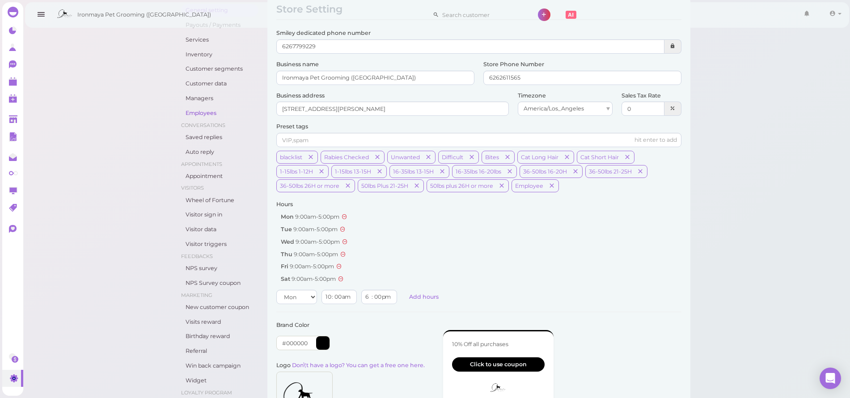
click at [200, 111] on link "Employees" at bounding box center [219, 113] width 77 height 13
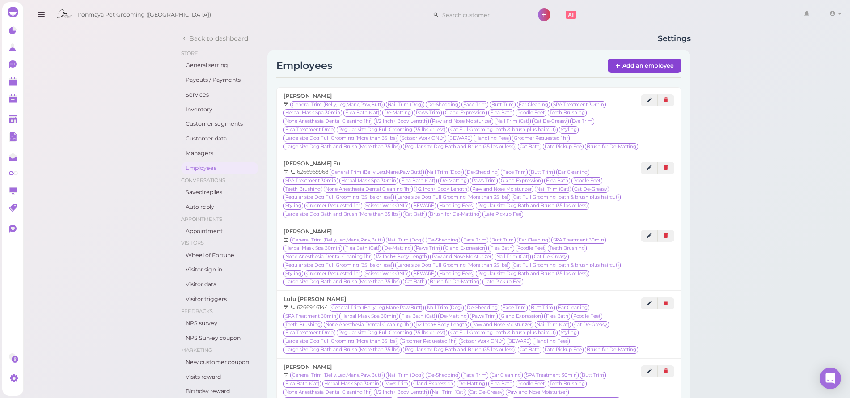
click at [645, 65] on link "Add an employee" at bounding box center [645, 66] width 74 height 14
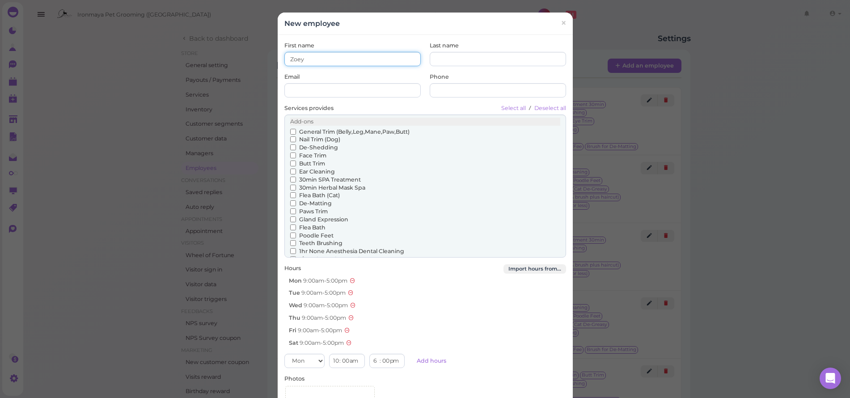
type input "Zoey"
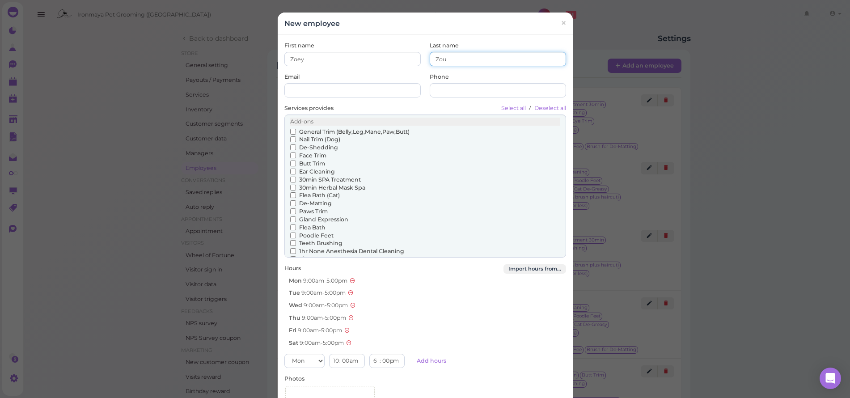
type input "Zou"
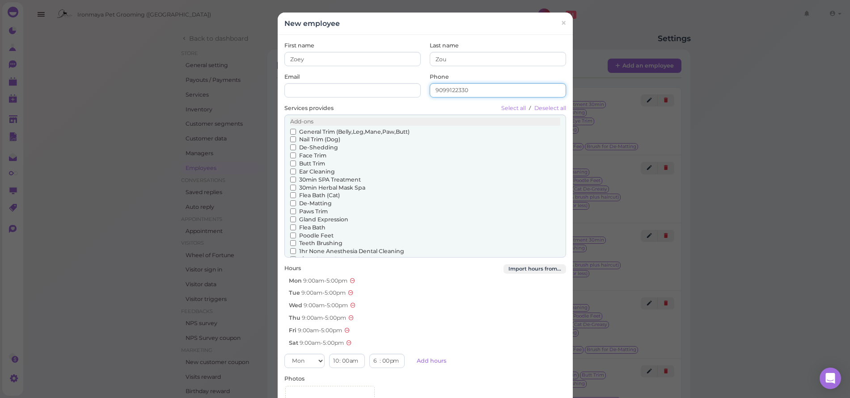
type input "9099122330"
click at [291, 129] on input "General Trim (Belly,Leg,Mane,Paw,Butt)" at bounding box center [293, 132] width 6 height 6
click at [292, 136] on input "Nail Trim (Dog)" at bounding box center [293, 139] width 6 height 6
click at [290, 147] on input "De-Shedding" at bounding box center [293, 147] width 6 height 6
click at [290, 161] on input "Butt Trim" at bounding box center [293, 164] width 6 height 6
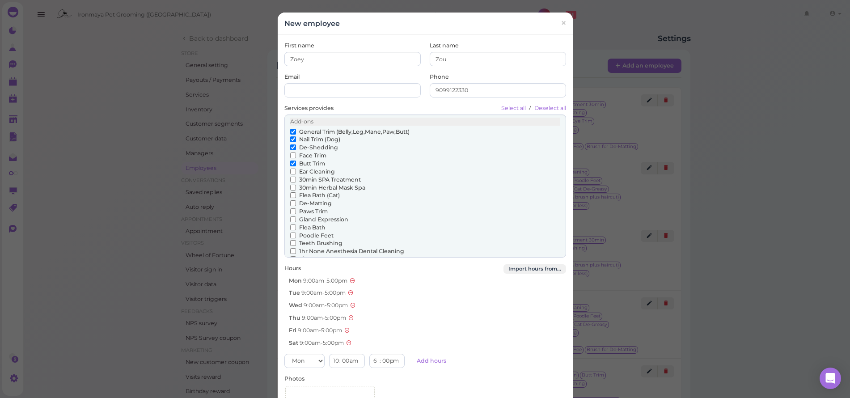
click at [291, 153] on input "Face Trim" at bounding box center [293, 156] width 6 height 6
click at [291, 171] on label "Ear Cleaning" at bounding box center [312, 172] width 45 height 8
click at [291, 171] on input "Ear Cleaning" at bounding box center [293, 172] width 6 height 6
click at [290, 184] on label "30min Herbal Mask Spa" at bounding box center [327, 188] width 75 height 8
click at [290, 185] on input "30min Herbal Mask Spa" at bounding box center [293, 188] width 6 height 6
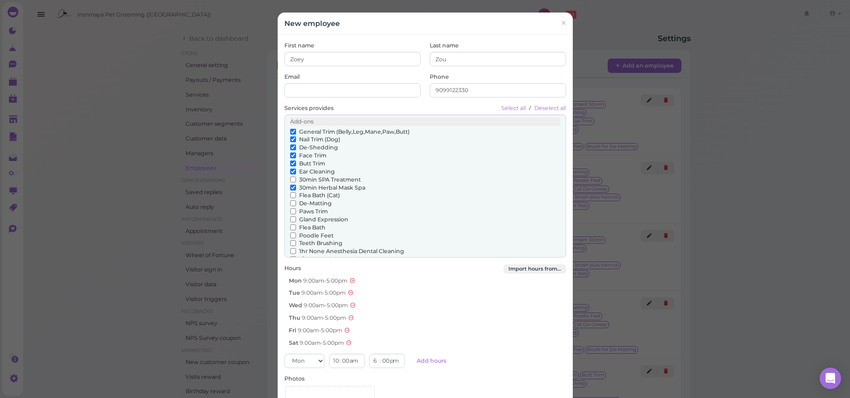
click at [292, 177] on label "30min SPA Treatment" at bounding box center [325, 180] width 71 height 8
click at [292, 177] on input "30min SPA Treatment" at bounding box center [293, 180] width 6 height 6
click at [293, 192] on label "Flea Bath (Cat)" at bounding box center [315, 195] width 50 height 8
click at [293, 192] on input "Flea Bath (Cat)" at bounding box center [293, 195] width 6 height 6
click at [292, 200] on input "De-Matting" at bounding box center [293, 203] width 6 height 6
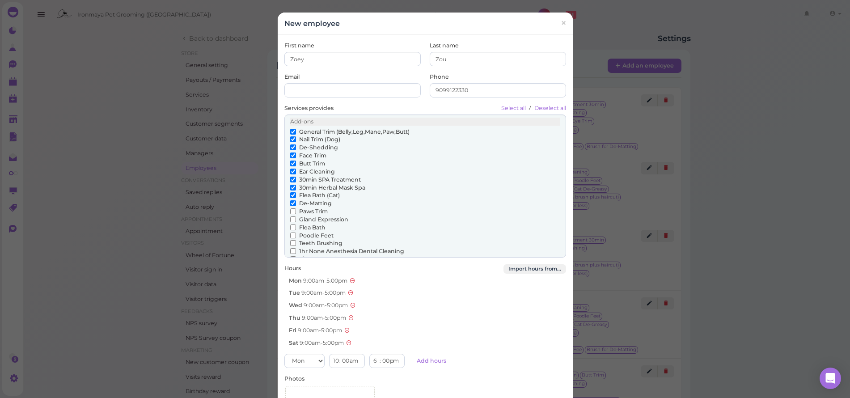
click at [293, 208] on label "Paws Trim" at bounding box center [309, 212] width 38 height 8
click at [293, 208] on input "Paws Trim" at bounding box center [293, 211] width 6 height 6
click at [290, 224] on label "Flea Bath" at bounding box center [307, 228] width 35 height 8
click at [290, 225] on input "Flea Bath" at bounding box center [293, 228] width 6 height 6
click at [291, 216] on input "Gland Expression" at bounding box center [293, 219] width 6 height 6
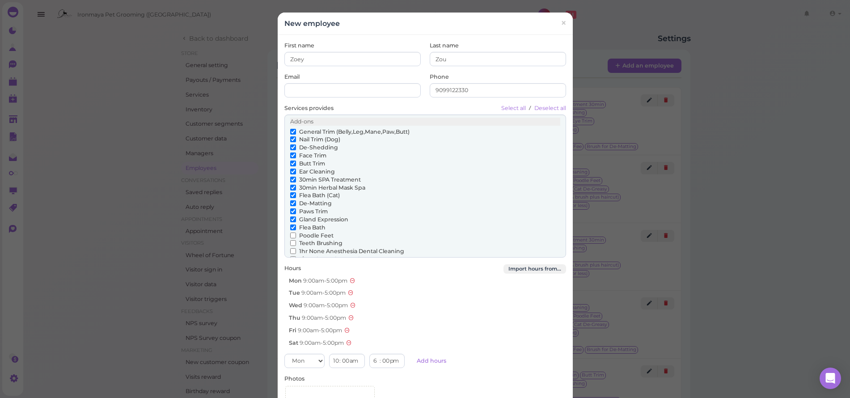
click at [290, 233] on input "Poodle Feet" at bounding box center [293, 236] width 6 height 6
click at [290, 240] on input "Teeth Brushing" at bounding box center [293, 243] width 6 height 6
click at [290, 255] on label "1/2 Inch+ Body Length" at bounding box center [326, 259] width 72 height 8
click at [290, 256] on input "1/2 Inch+ Body Length" at bounding box center [293, 259] width 6 height 6
click at [292, 248] on input "1hr None Anesthesia Dental Cleaning" at bounding box center [293, 251] width 6 height 6
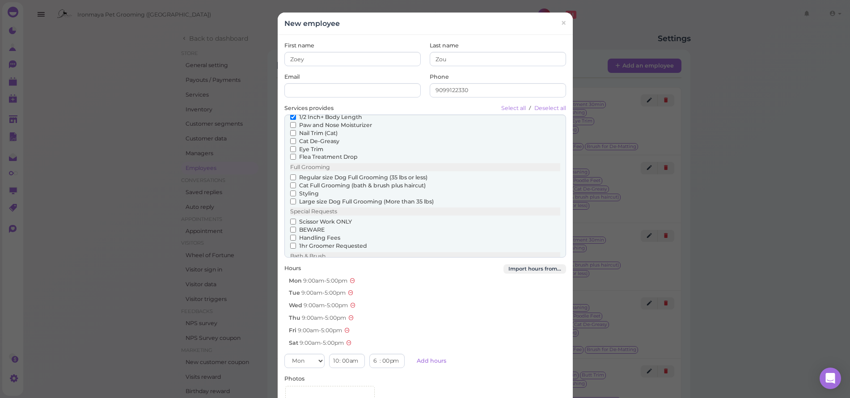
scroll to position [127, 0]
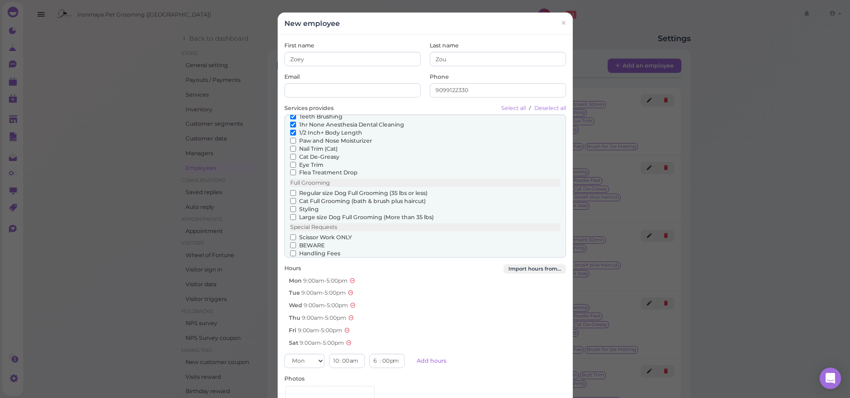
click at [290, 138] on input "Paw and Nose Moisturizer" at bounding box center [293, 141] width 6 height 6
click at [291, 146] on input "Nail Trim (Cat)" at bounding box center [293, 149] width 6 height 6
click at [291, 154] on input "Cat De-Greasy" at bounding box center [293, 157] width 6 height 6
click at [292, 161] on label "Eye Trim" at bounding box center [306, 165] width 33 height 8
click at [292, 162] on input "Eye Trim" at bounding box center [293, 165] width 6 height 6
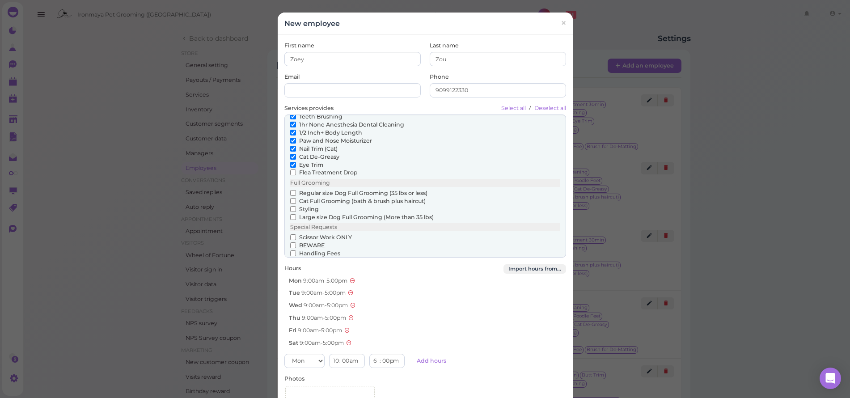
click at [293, 169] on label "Flea Treatment Drop" at bounding box center [324, 173] width 68 height 8
click at [293, 170] on input "Flea Treatment Drop" at bounding box center [293, 173] width 6 height 6
click at [291, 190] on input "Regular size Dog Full Grooming (35 lbs or less)" at bounding box center [293, 193] width 6 height 6
click at [290, 205] on label "Styling" at bounding box center [304, 209] width 29 height 8
click at [290, 206] on input "Styling" at bounding box center [293, 209] width 6 height 6
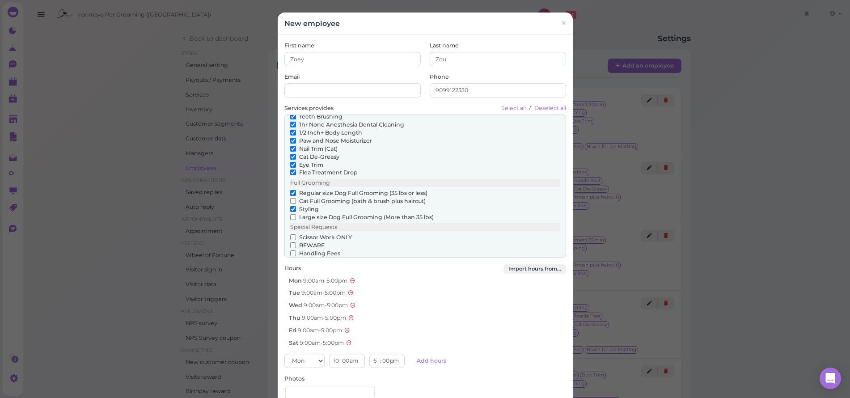
click at [291, 198] on input "Cat Full Grooming (bath & brush plus haircut)" at bounding box center [293, 201] width 6 height 6
click at [292, 213] on label "Large size Dog Full Grooming (More than 35 lbs)" at bounding box center [362, 217] width 144 height 8
click at [292, 214] on input "Large size Dog Full Grooming (More than 35 lbs)" at bounding box center [293, 217] width 6 height 6
click at [296, 233] on label "Scissor Work ONLY" at bounding box center [321, 237] width 62 height 8
click at [296, 234] on input "Scissor Work ONLY" at bounding box center [293, 237] width 6 height 6
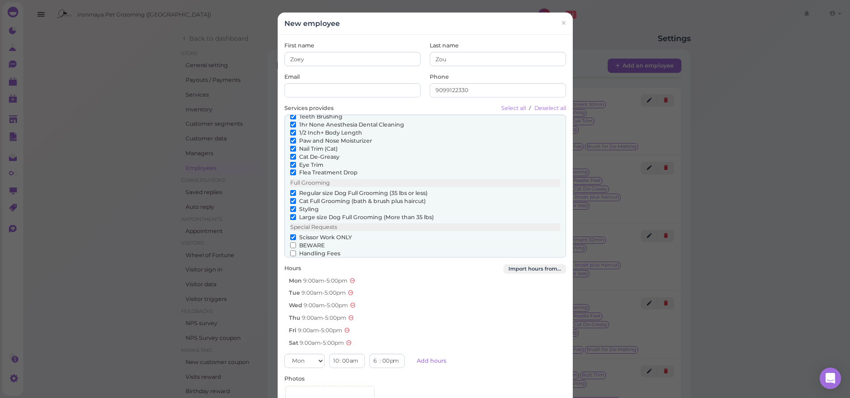
click at [293, 242] on label "BEWARE" at bounding box center [307, 246] width 34 height 8
click at [293, 242] on input "BEWARE" at bounding box center [293, 245] width 6 height 6
click at [293, 250] on label "Handling Fees" at bounding box center [315, 254] width 50 height 8
click at [293, 250] on input "Handling Fees" at bounding box center [293, 253] width 6 height 6
click at [293, 258] on label "1hr Groomer Requested" at bounding box center [328, 262] width 77 height 8
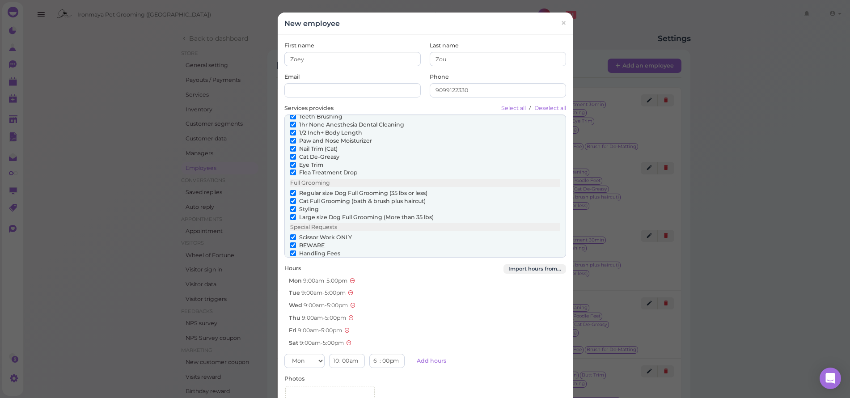
click at [293, 259] on input "1hr Groomer Requested" at bounding box center [293, 262] width 6 height 6
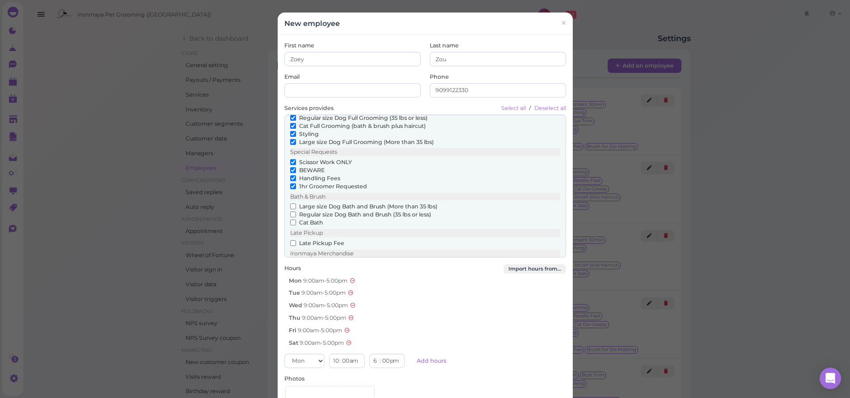
scroll to position [67, 0]
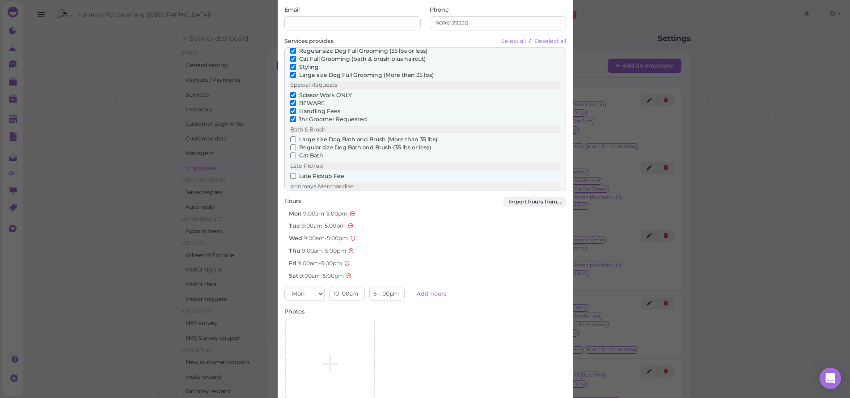
click at [291, 136] on input "Large size Dog Bath and Brush (More than 35 lbs)" at bounding box center [293, 139] width 6 height 6
click at [290, 144] on input "Regular size Dog Bath and Brush (35 lbs or less)" at bounding box center [293, 147] width 6 height 6
click at [290, 153] on input "Cat Bath" at bounding box center [293, 156] width 6 height 6
click at [292, 172] on label "Late Pickup Fee" at bounding box center [317, 176] width 54 height 8
click at [292, 173] on input "Late Pickup Fee" at bounding box center [293, 176] width 6 height 6
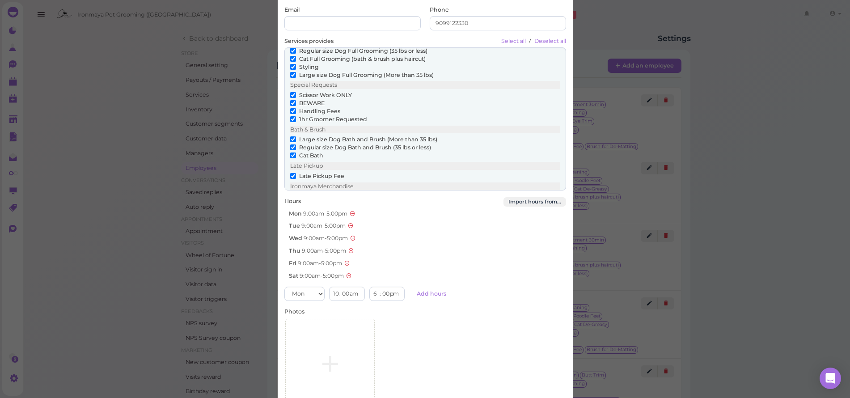
click at [293, 193] on label "Brush for De-Matting" at bounding box center [324, 197] width 68 height 8
click at [293, 194] on input "Brush for De-Matting" at bounding box center [293, 197] width 6 height 6
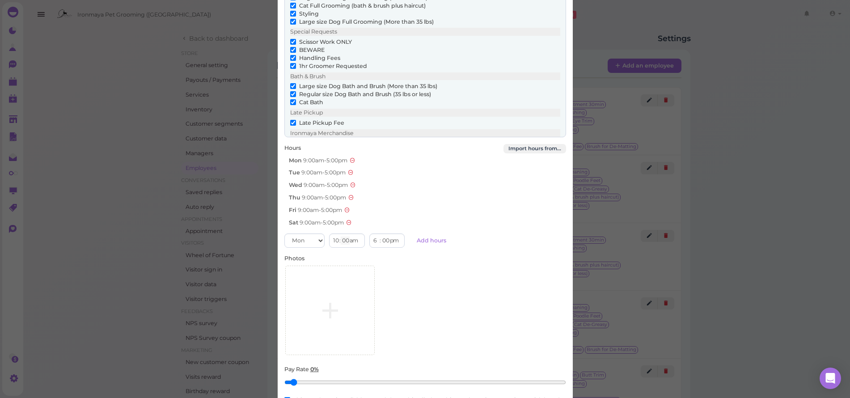
scroll to position [169, 0]
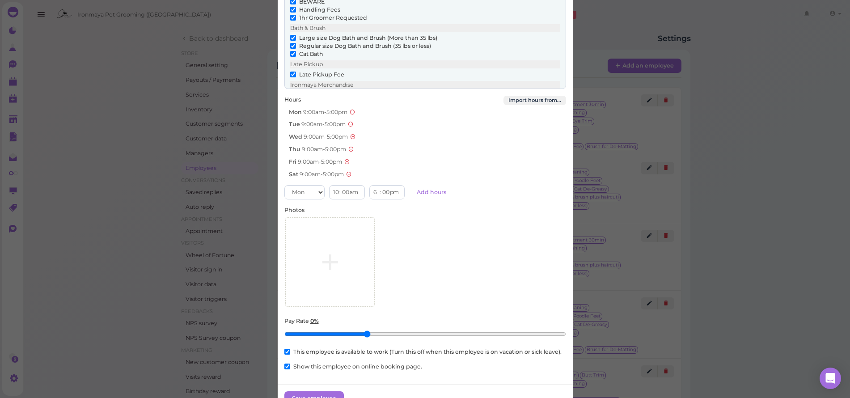
click at [363, 330] on input "Pay Rate 0%" at bounding box center [425, 334] width 282 height 14
click at [400, 328] on input "Pay Rate 28%" at bounding box center [425, 334] width 282 height 14
click at [412, 329] on input "Pay Rate 42%" at bounding box center [425, 334] width 282 height 14
click at [407, 330] on input "Pay Rate 46%" at bounding box center [425, 334] width 282 height 14
click at [407, 331] on input "Pay Rate 46%" at bounding box center [425, 334] width 282 height 14
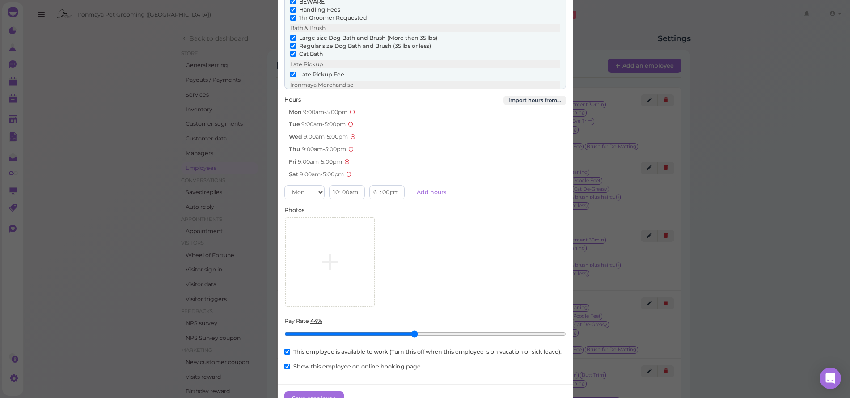
click at [410, 330] on input "Pay Rate 44%" at bounding box center [425, 334] width 282 height 14
type input "0.45"
click at [408, 331] on input "Pay Rate 46%" at bounding box center [425, 334] width 282 height 14
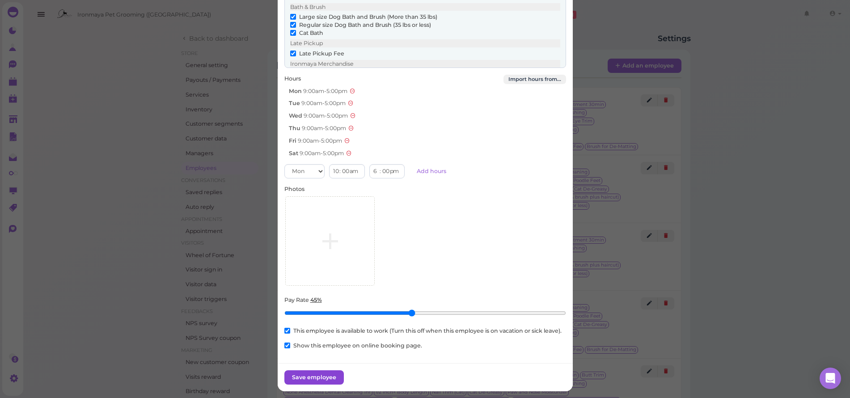
click at [325, 371] on button "Save employee" at bounding box center [313, 377] width 59 height 14
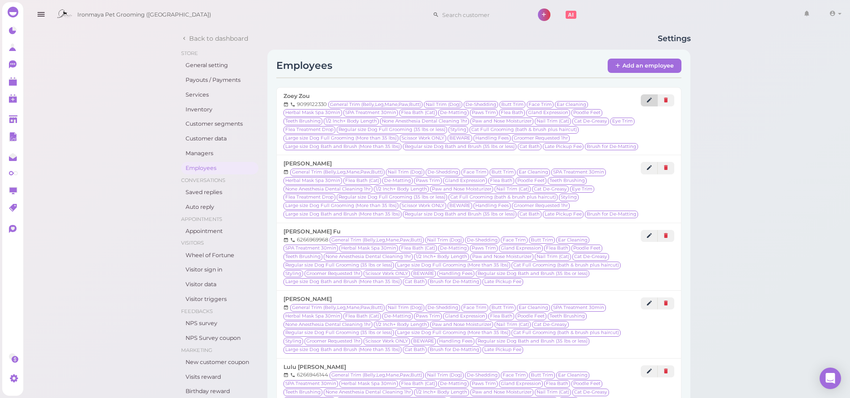
click at [654, 102] on link at bounding box center [649, 100] width 17 height 12
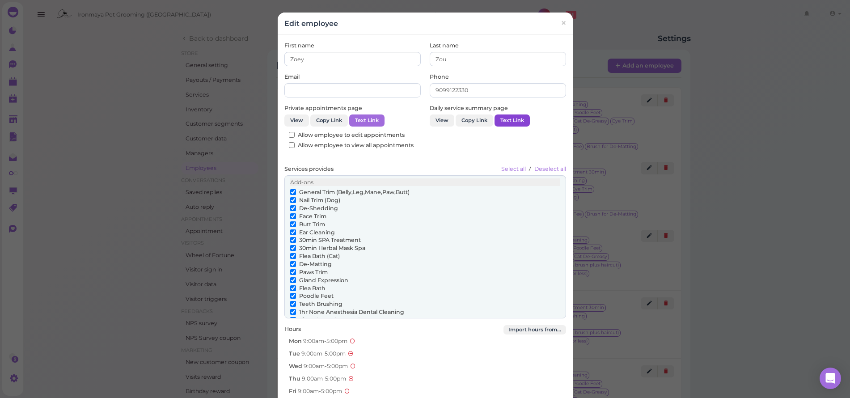
click at [518, 120] on button "Text Link" at bounding box center [512, 121] width 35 height 12
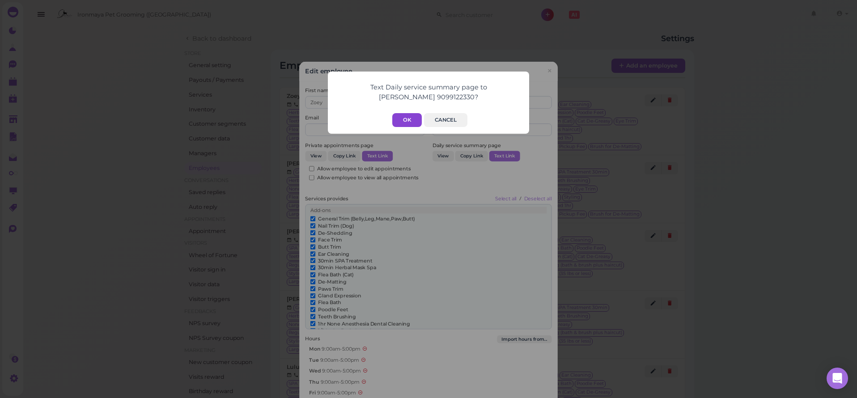
click at [401, 118] on button "OK" at bounding box center [407, 120] width 30 height 14
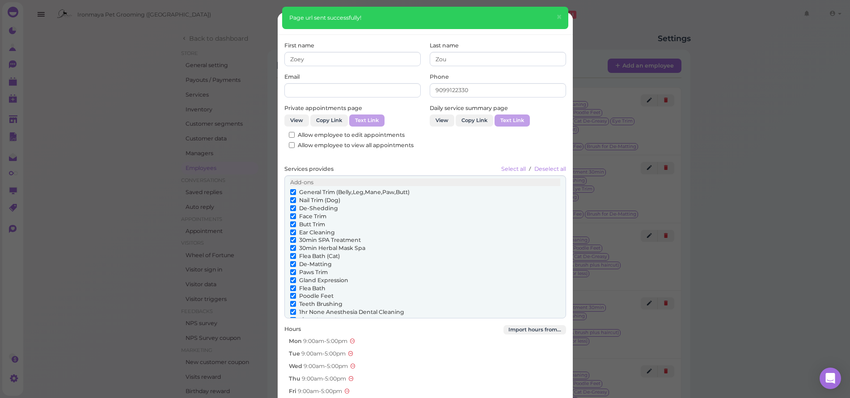
drag, startPoint x: 560, startPoint y: 15, endPoint x: 560, endPoint y: 20, distance: 4.9
click at [560, 15] on span "×" at bounding box center [559, 17] width 6 height 13
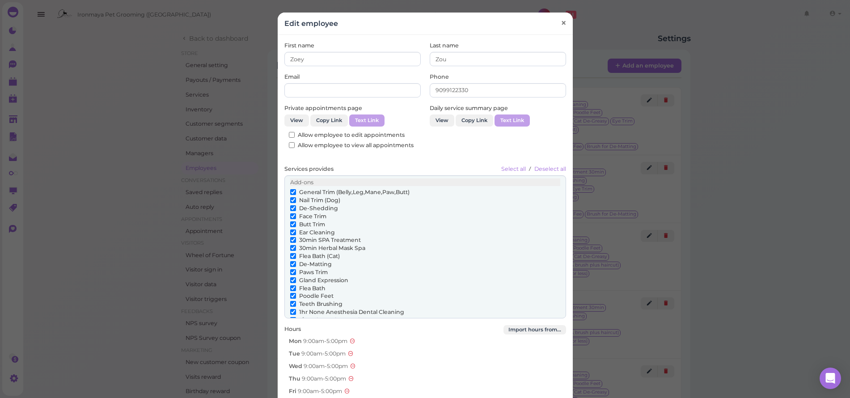
click at [560, 23] on span "×" at bounding box center [563, 23] width 6 height 13
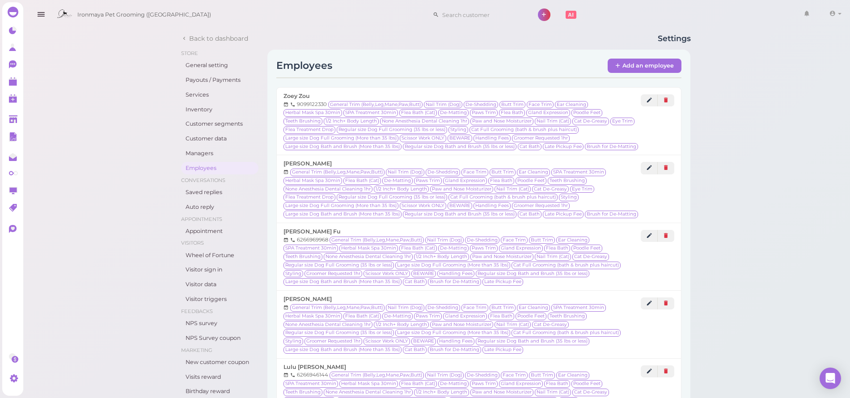
click at [38, 15] on icon "button" at bounding box center [40, 14] width 9 height 11
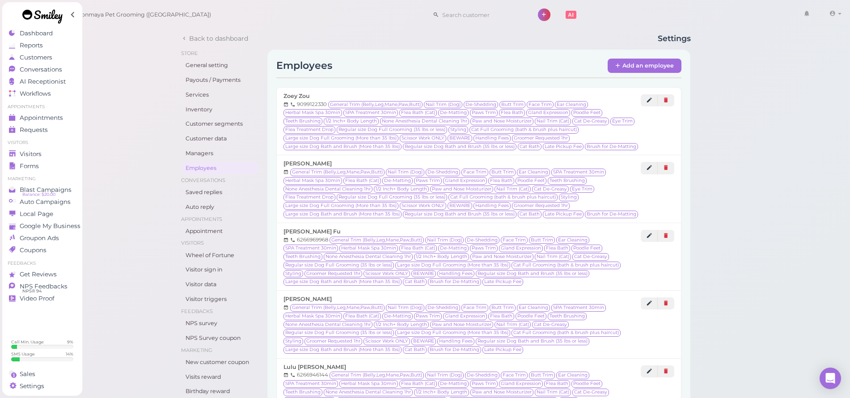
click at [23, 32] on link at bounding box center [42, 17] width 81 height 31
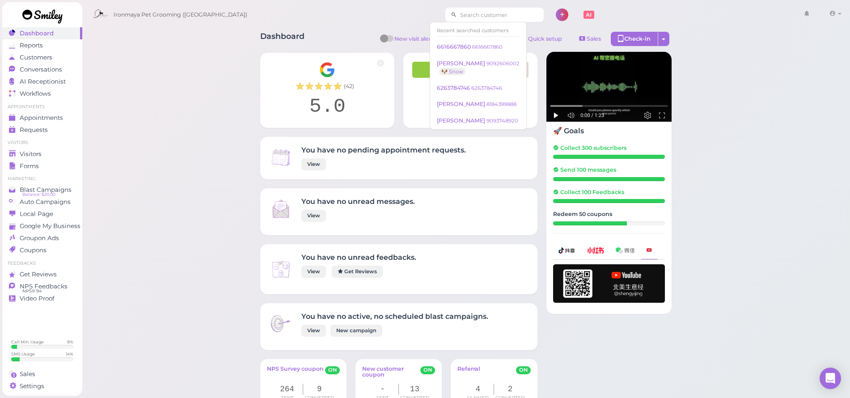
click at [503, 12] on input at bounding box center [500, 15] width 87 height 14
type input "6264710514"
click at [484, 16] on input "6264710514" at bounding box center [500, 15] width 87 height 14
drag, startPoint x: 485, startPoint y: 16, endPoint x: 380, endPoint y: 0, distance: 106.3
click at [380, 0] on div "Ironmaya Pet Grooming ([GEOGRAPHIC_DATA]) 6264710514 1 Account" at bounding box center [467, 12] width 770 height 25
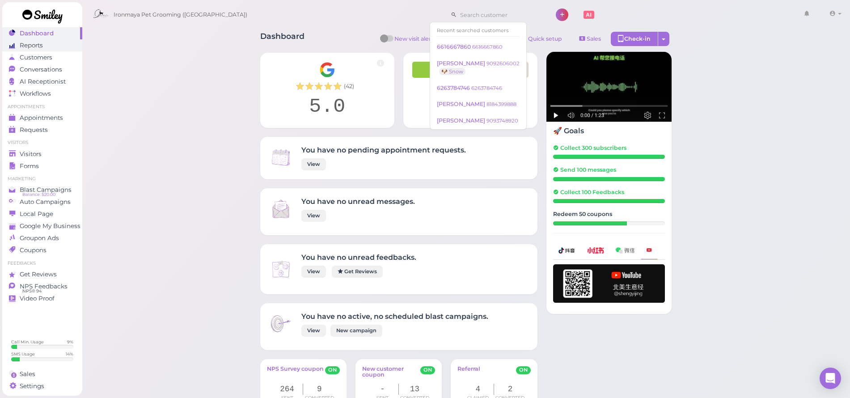
click at [40, 49] on link "Reports" at bounding box center [42, 45] width 80 height 12
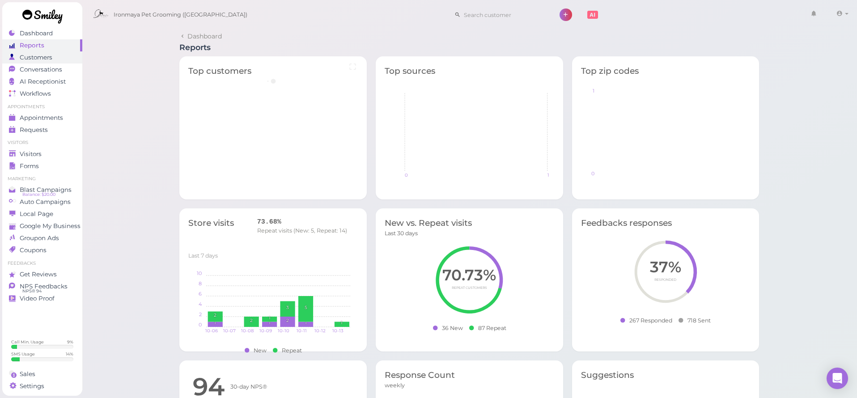
click at [38, 56] on span "Customers" at bounding box center [36, 58] width 33 height 8
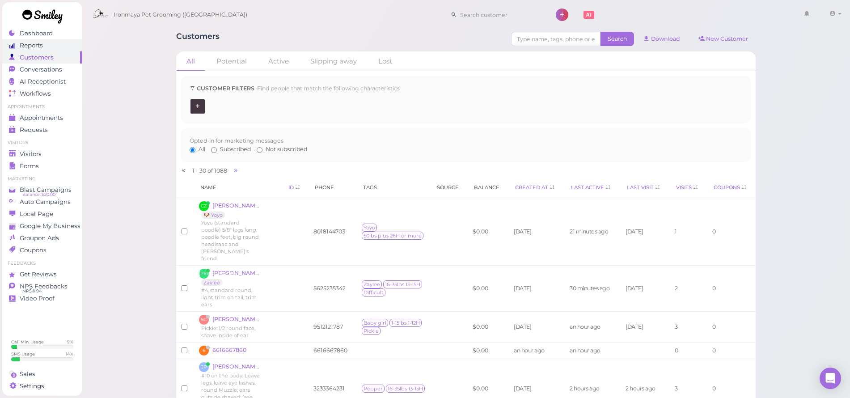
click at [42, 46] on span "Reports" at bounding box center [31, 46] width 23 height 8
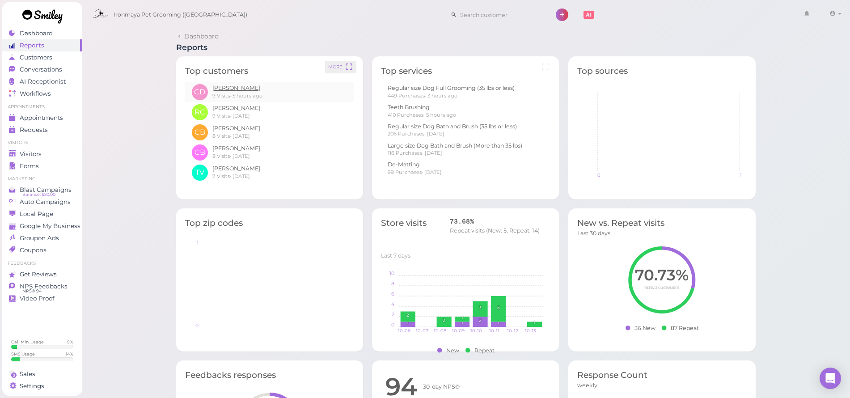
click at [241, 88] on link "[PERSON_NAME]" at bounding box center [236, 88] width 48 height 7
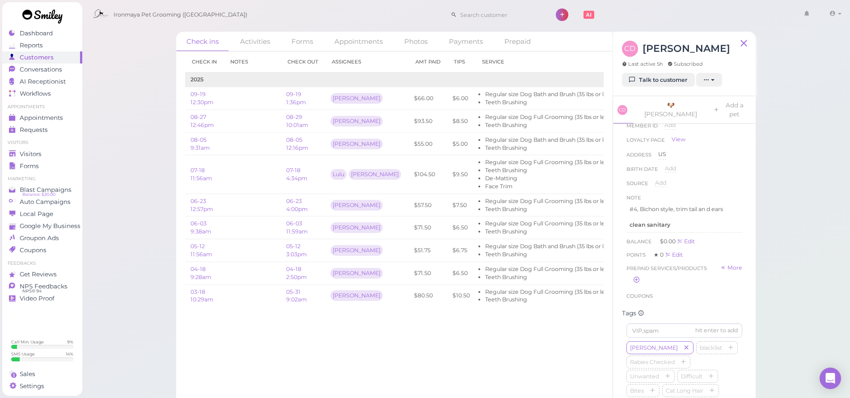
scroll to position [137, 0]
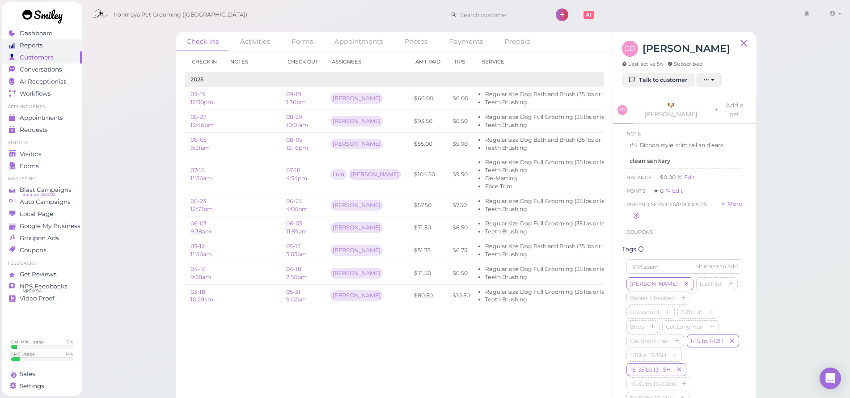
click at [42, 47] on span "Reports" at bounding box center [31, 46] width 23 height 8
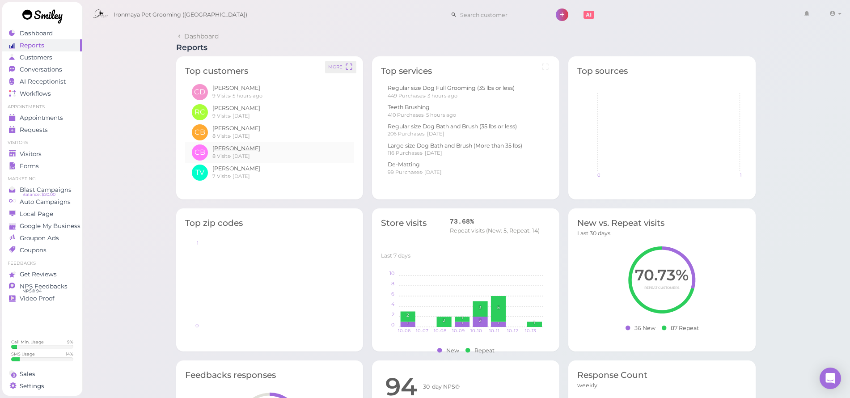
click at [225, 148] on link "[PERSON_NAME]" at bounding box center [236, 148] width 48 height 7
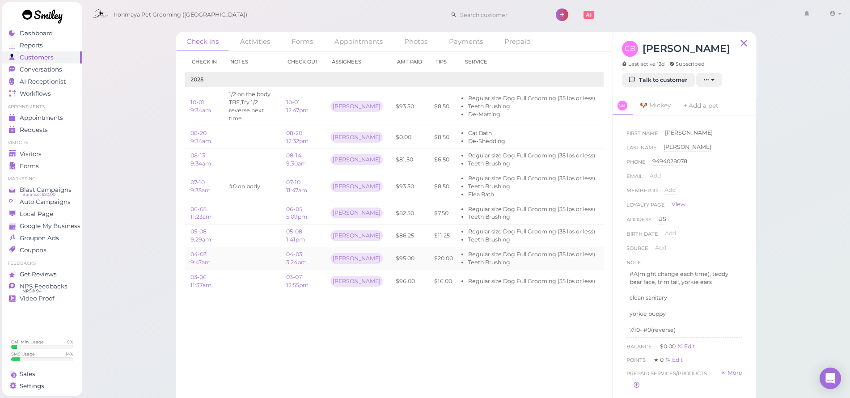
scroll to position [5, 0]
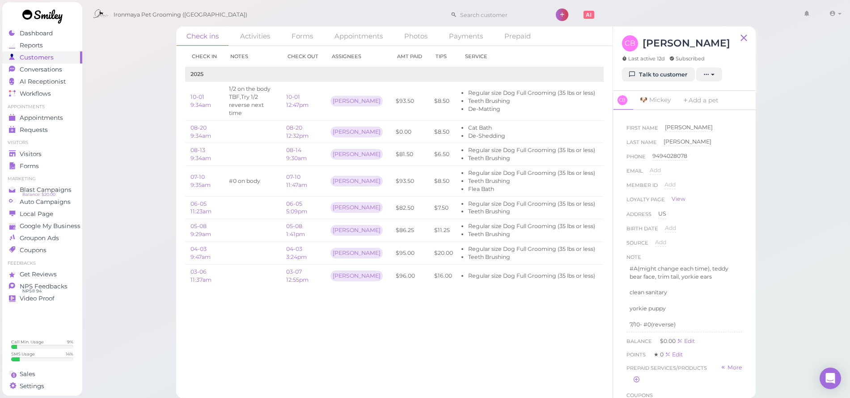
click at [56, 31] on link at bounding box center [42, 17] width 81 height 31
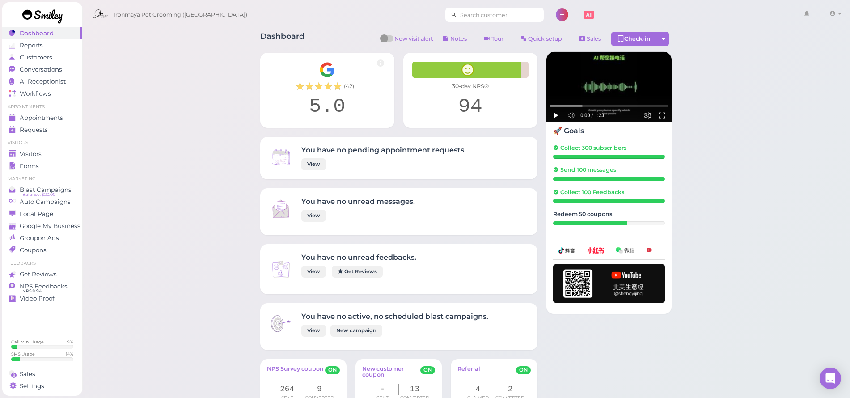
click at [503, 19] on input at bounding box center [500, 15] width 87 height 14
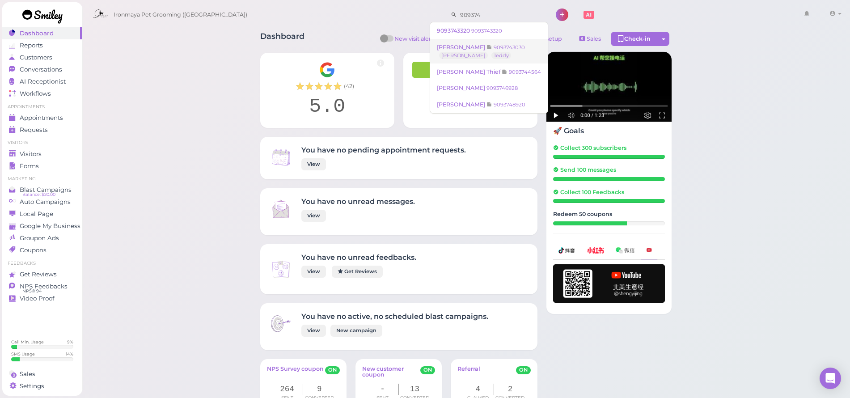
type input "909374"
click at [488, 39] on link "[PERSON_NAME] 9093743030 [PERSON_NAME]" at bounding box center [489, 51] width 118 height 25
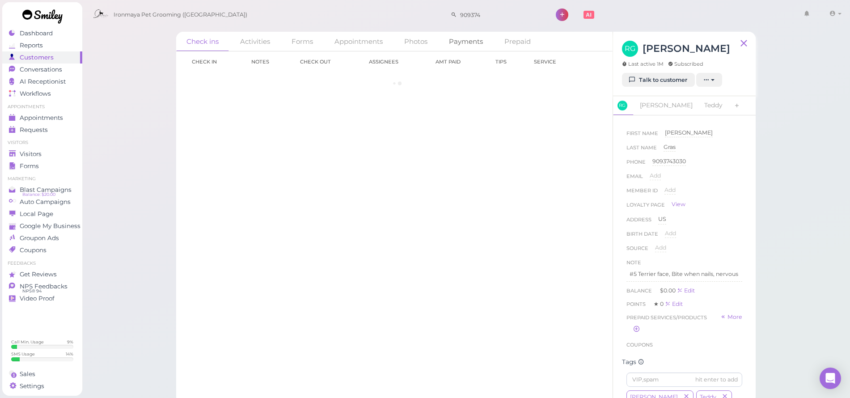
click at [493, 33] on link "Payments" at bounding box center [466, 41] width 55 height 19
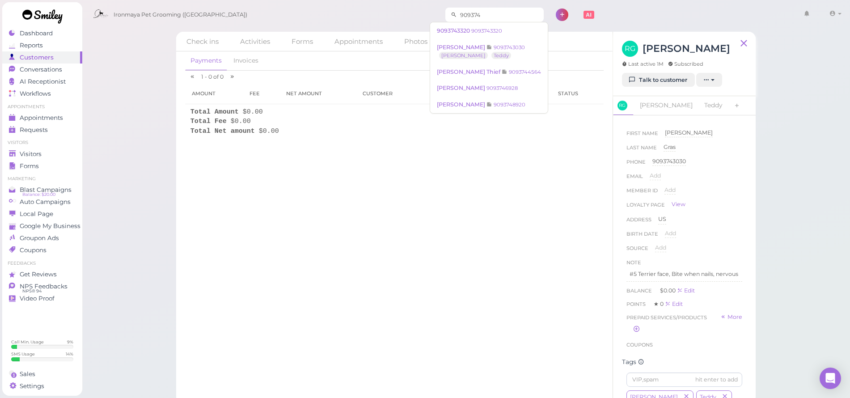
click at [494, 19] on input "909374" at bounding box center [500, 15] width 87 height 14
click at [486, 31] on small "9093743320" at bounding box center [486, 31] width 31 height 6
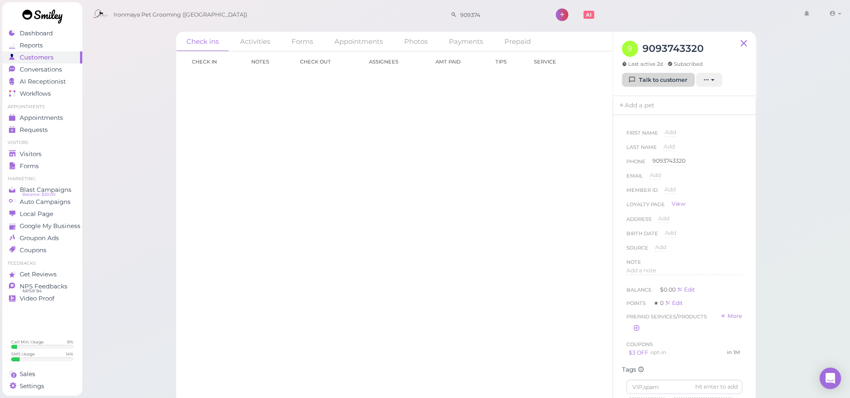
click at [653, 81] on link "Talk to customer" at bounding box center [658, 80] width 73 height 14
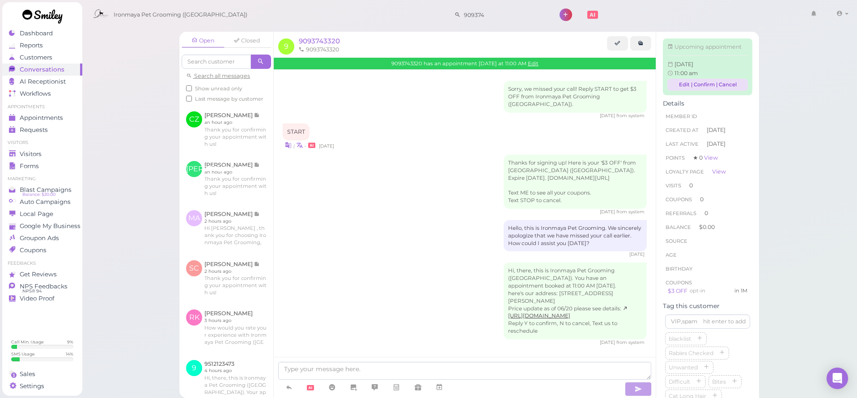
click at [679, 91] on link "Edit | Confirm | Cancel" at bounding box center [707, 85] width 81 height 12
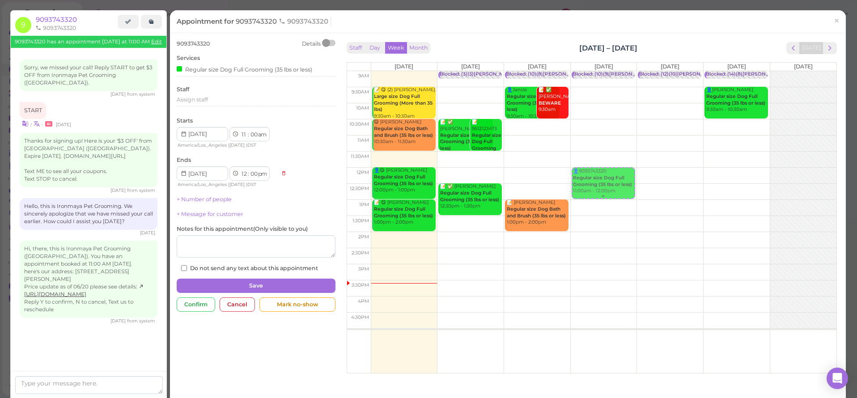
drag, startPoint x: 598, startPoint y: 149, endPoint x: 588, endPoint y: 186, distance: 38.5
click at [588, 71] on div "👤9093743320 Regular size Dog Full Grooming (35 lbs or less) 11:00am - 12:00pm B…" at bounding box center [604, 71] width 66 height 0
select select "12"
select select "pm"
select select "1"
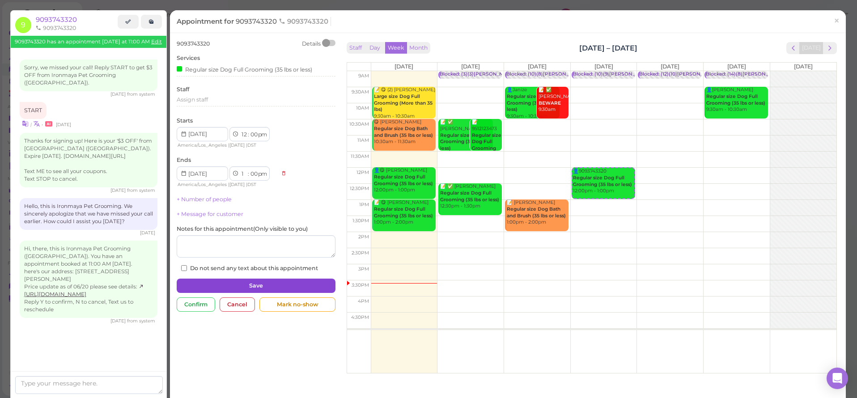
click at [271, 279] on button "Save" at bounding box center [256, 286] width 159 height 14
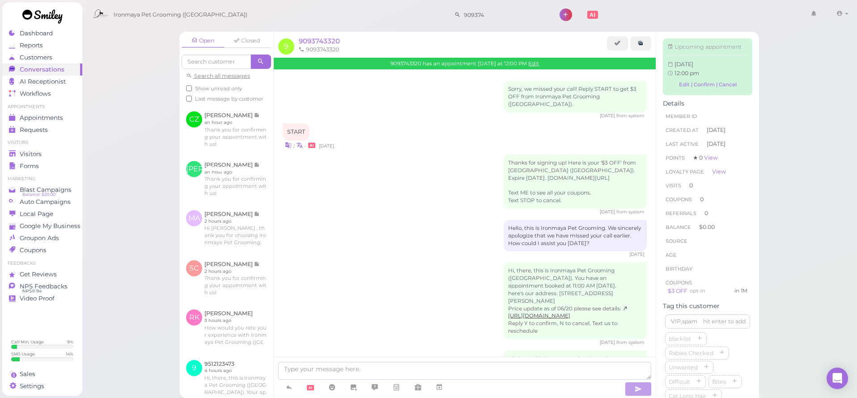
scroll to position [71, 0]
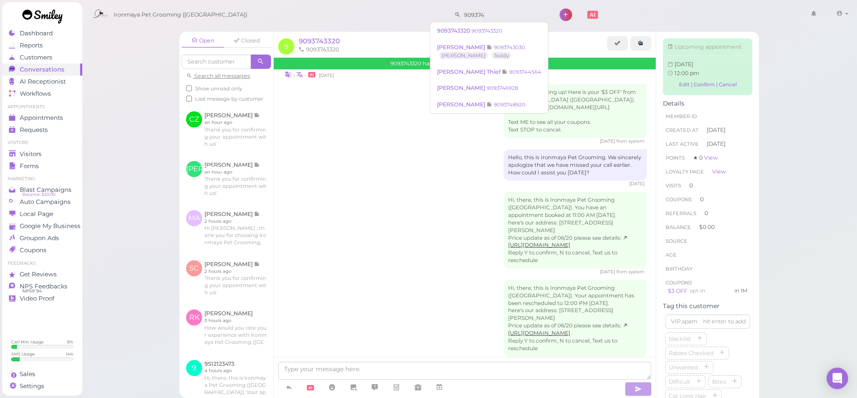
drag, startPoint x: 484, startPoint y: 13, endPoint x: 389, endPoint y: 17, distance: 94.5
click at [389, 17] on div "Ironmaya Pet Grooming ([GEOGRAPHIC_DATA]) 909374 1 Account" at bounding box center [470, 14] width 763 height 25
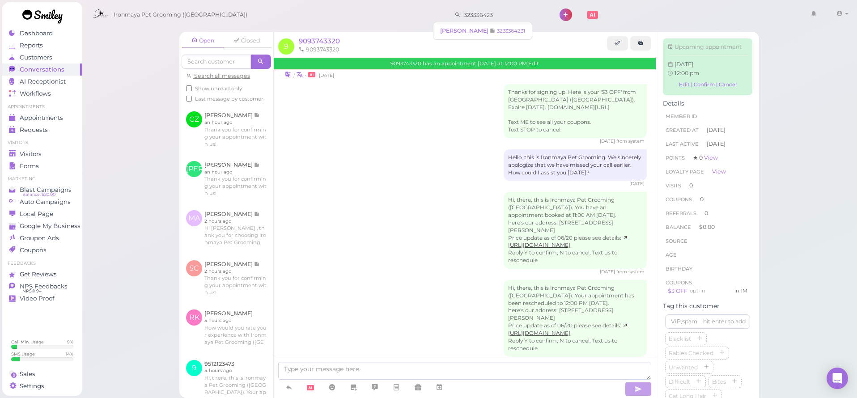
type input "3233364231"
